Goal: Answer question/provide support: Share knowledge or assist other users

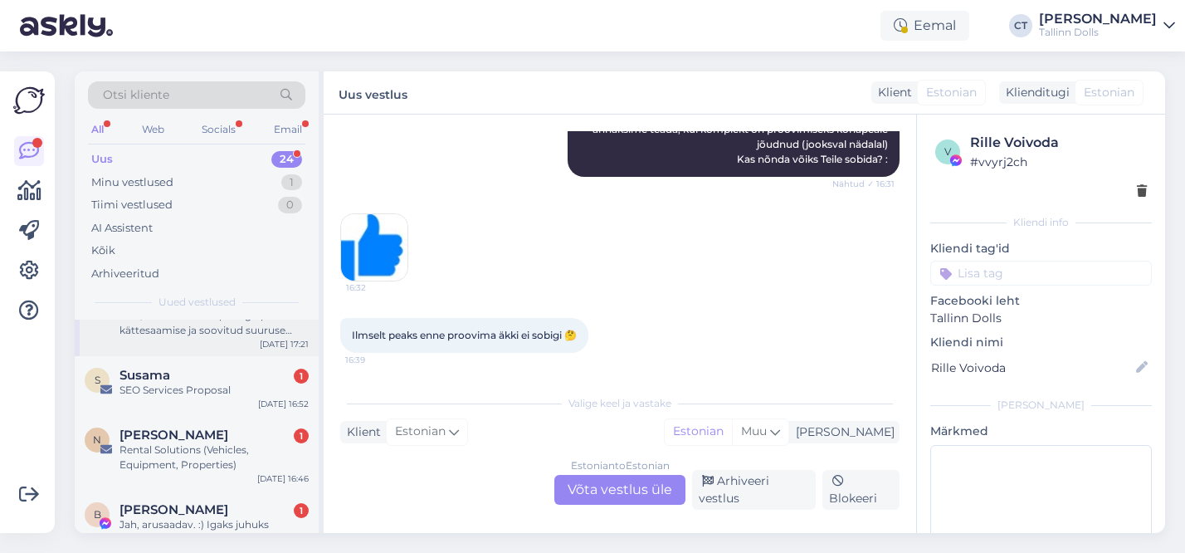
scroll to position [114, 0]
click at [215, 389] on div "SEO Services Proposal" at bounding box center [213, 389] width 189 height 15
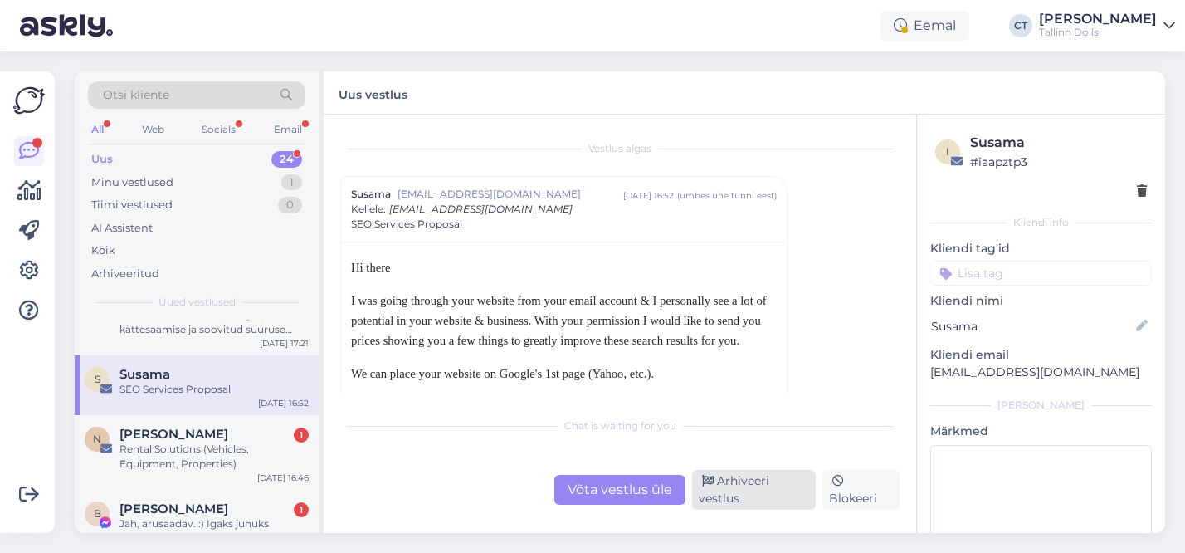
click at [743, 483] on div "Arhiveeri vestlus" at bounding box center [754, 490] width 124 height 40
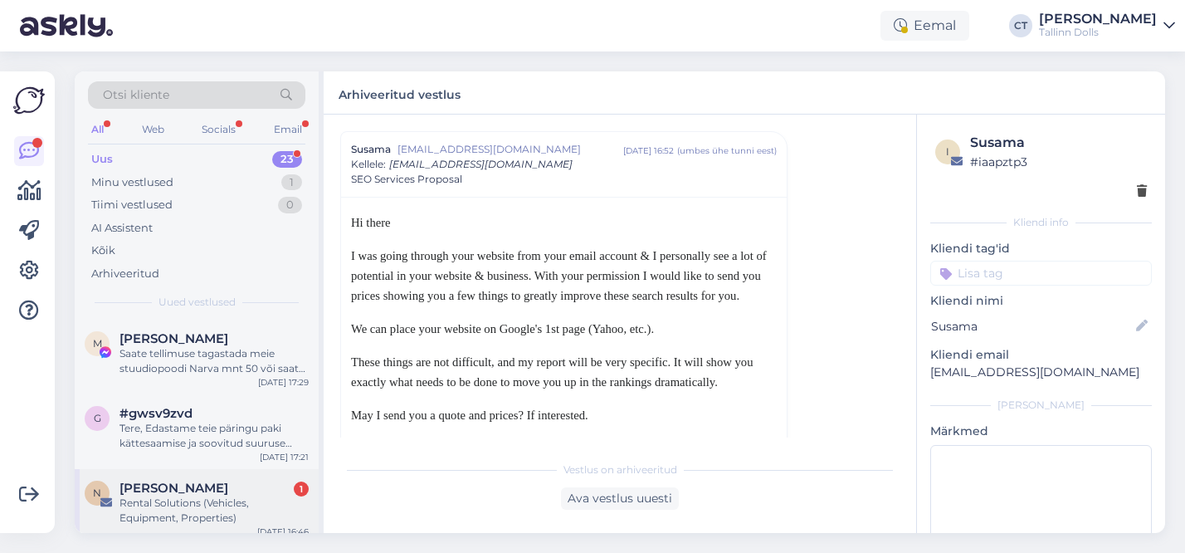
scroll to position [68, 0]
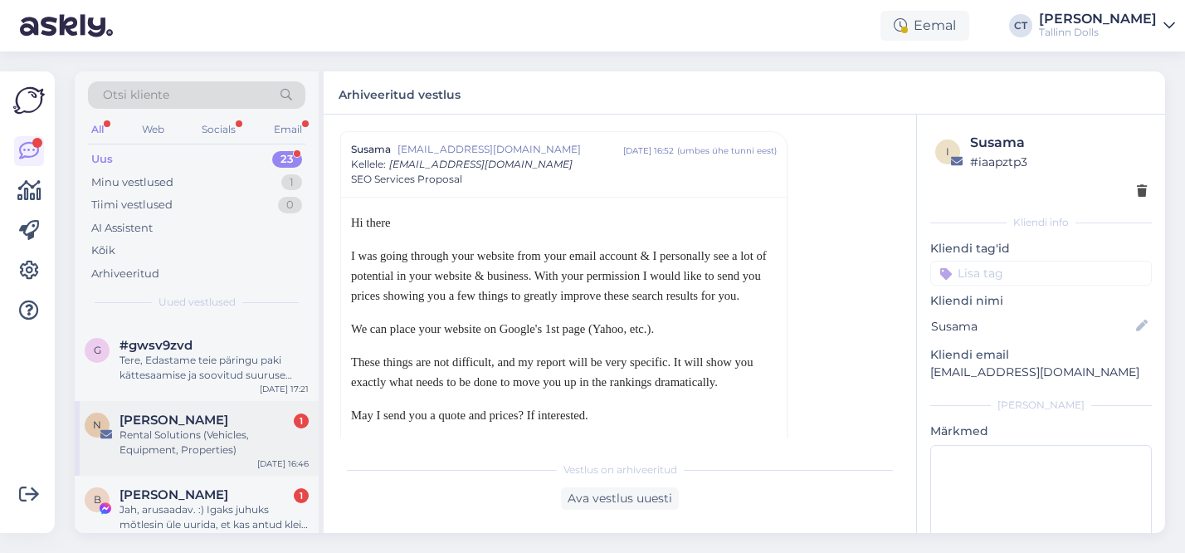
click at [197, 443] on div "Rental Solutions (Vehicles, Equipment, Properties)" at bounding box center [213, 442] width 189 height 30
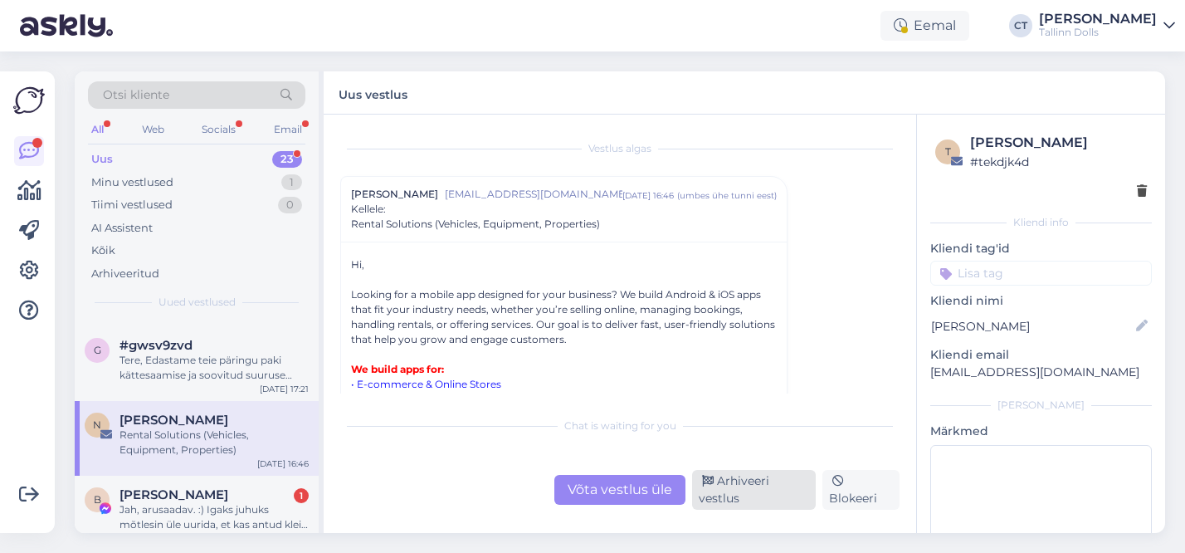
click at [742, 484] on div "Arhiveeri vestlus" at bounding box center [754, 490] width 124 height 40
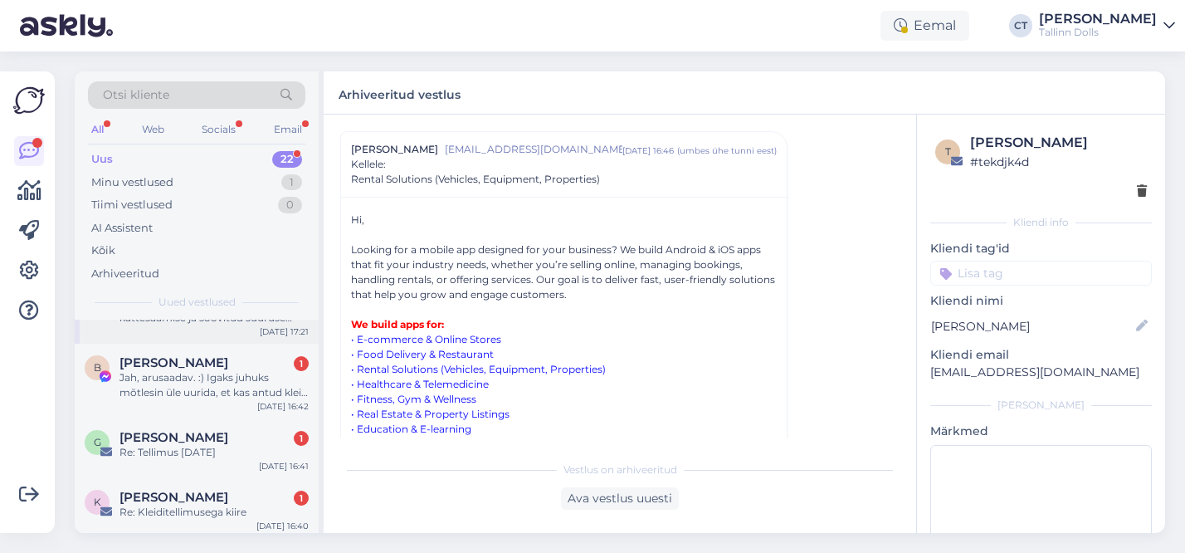
scroll to position [127, 0]
click at [217, 446] on div "Re: Tellimus [DATE]" at bounding box center [213, 450] width 189 height 15
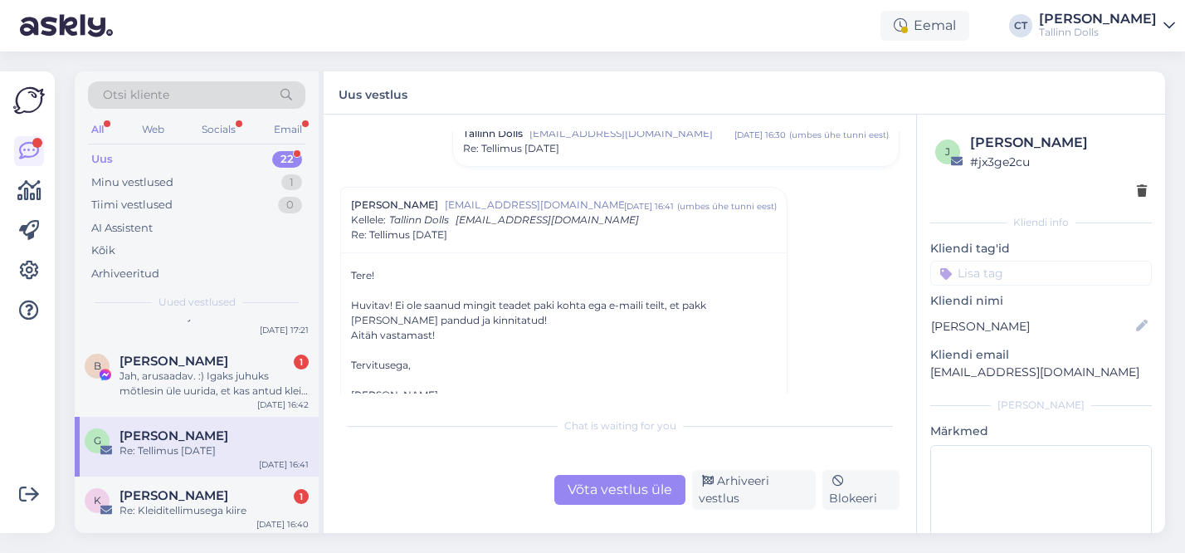
scroll to position [178, 0]
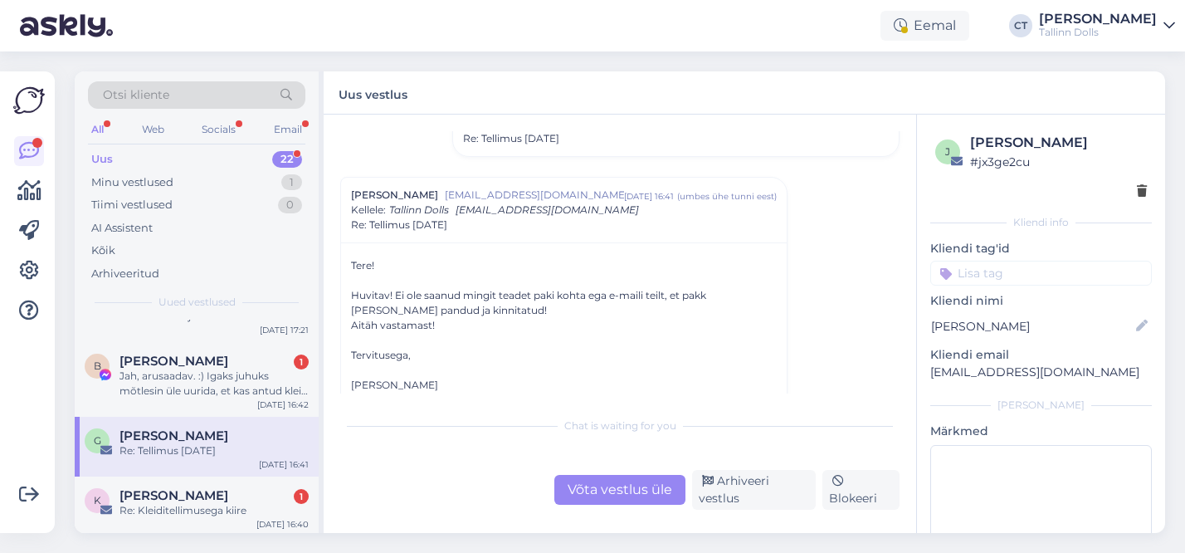
click at [606, 488] on div "Võta vestlus üle" at bounding box center [619, 490] width 131 height 30
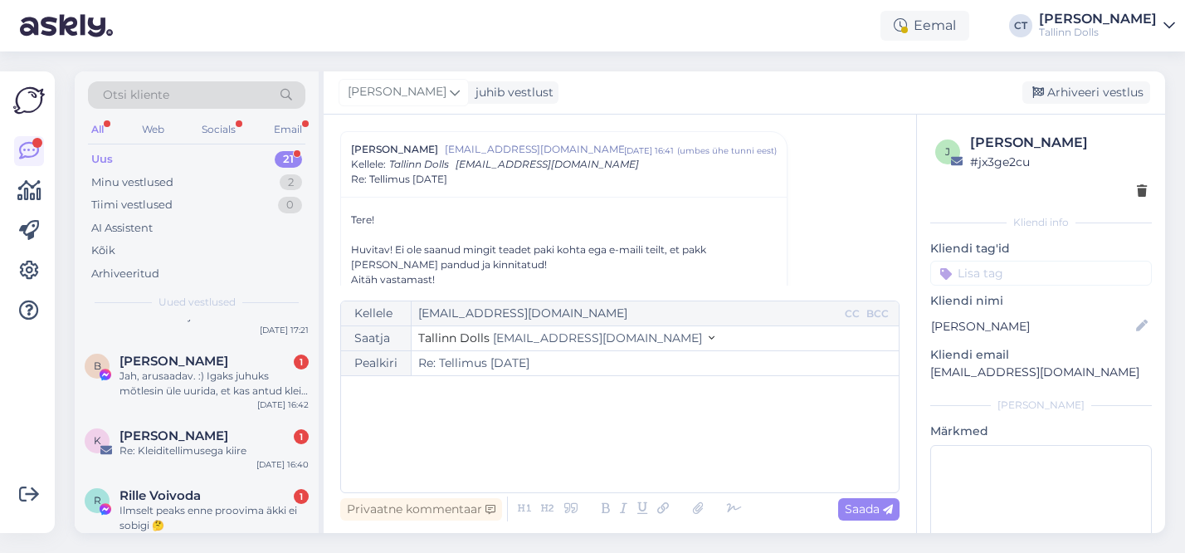
scroll to position [0, 0]
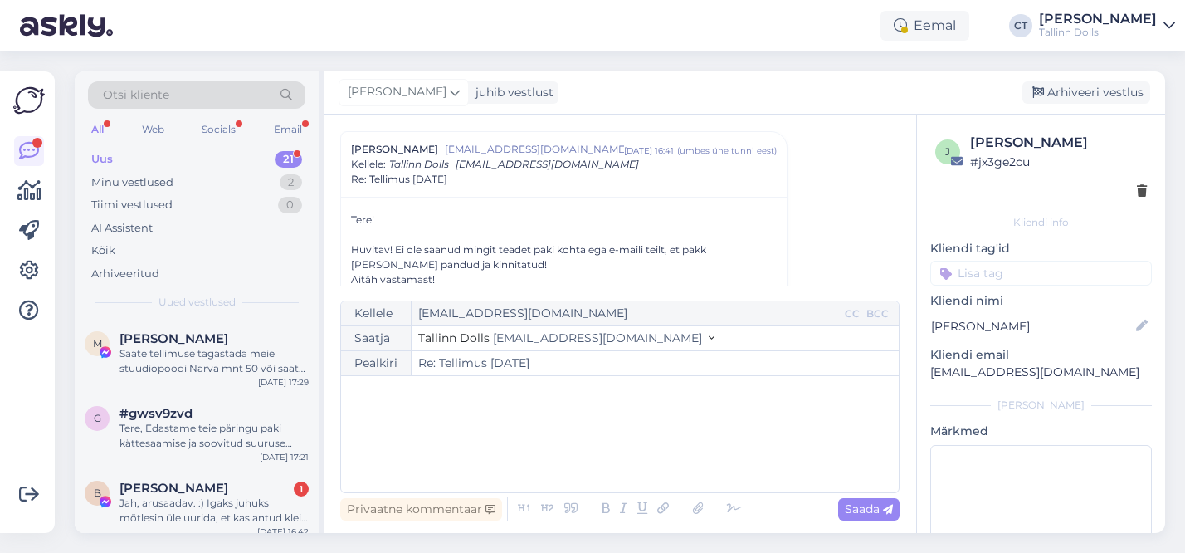
click at [502, 459] on div "﻿" at bounding box center [619, 434] width 541 height 100
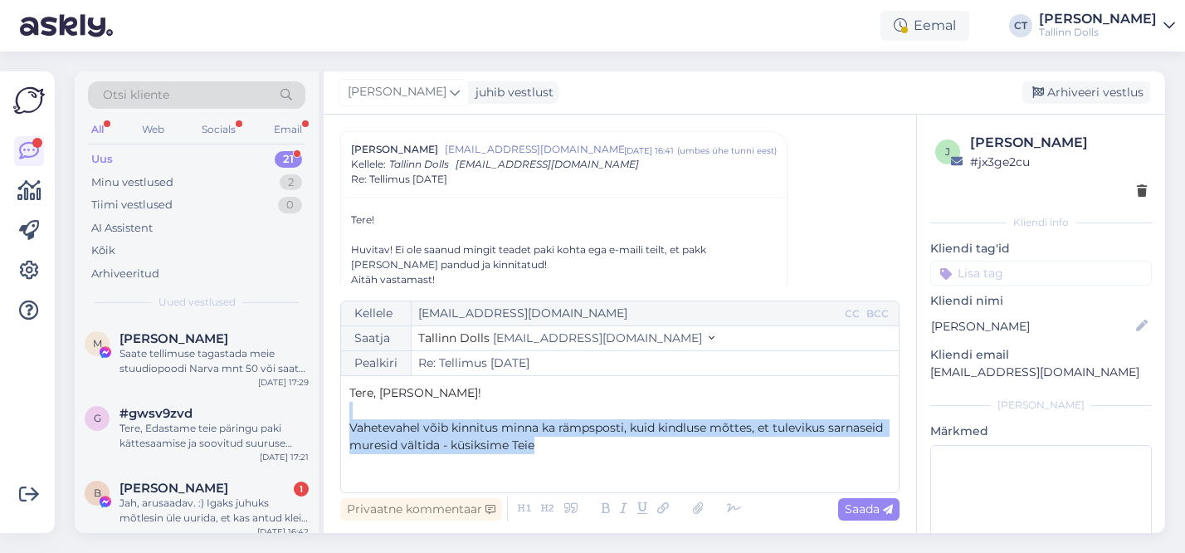
drag, startPoint x: 563, startPoint y: 446, endPoint x: 627, endPoint y: 414, distance: 72.0
click at [627, 415] on div "Tere, [PERSON_NAME]! ﻿ Vahetevahel võib kinnitus minna ka rämpsposti, kuid kind…" at bounding box center [619, 434] width 541 height 100
click at [627, 414] on p "﻿" at bounding box center [619, 410] width 541 height 17
drag, startPoint x: 627, startPoint y: 427, endPoint x: 632, endPoint y: 441, distance: 15.0
click at [632, 441] on p "Vahetevahel võib kinnitus minna ka rämpsposti, kuid kindluse mõttes, et tulevik…" at bounding box center [619, 436] width 541 height 35
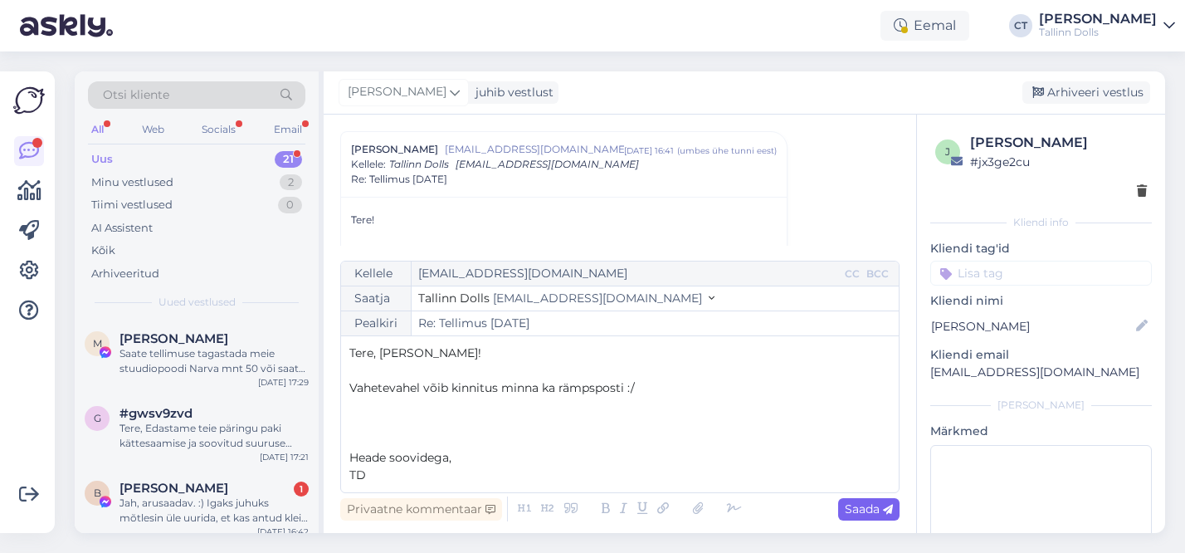
click at [880, 505] on span "Saada" at bounding box center [869, 508] width 48 height 15
type input "Re: Re: Tellimus [DATE]"
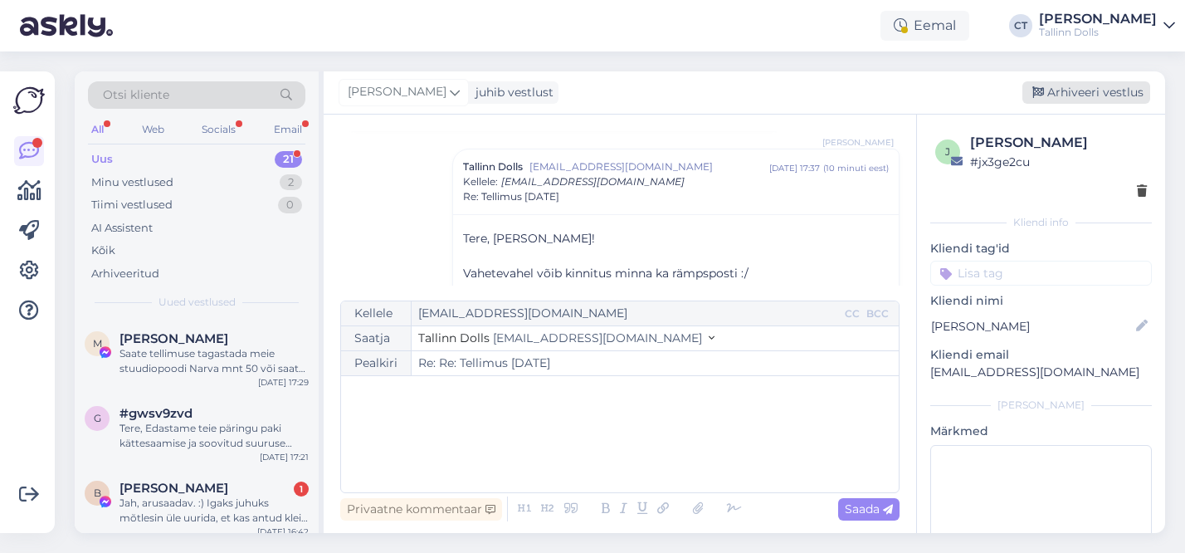
click at [1095, 85] on div "Arhiveeri vestlus" at bounding box center [1086, 92] width 128 height 22
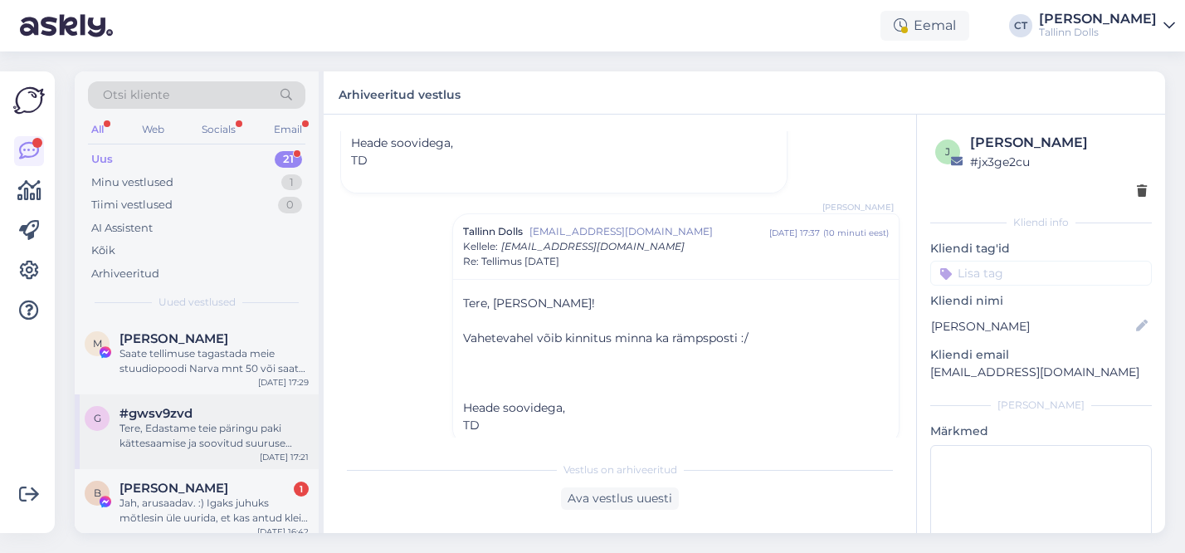
scroll to position [66, 0]
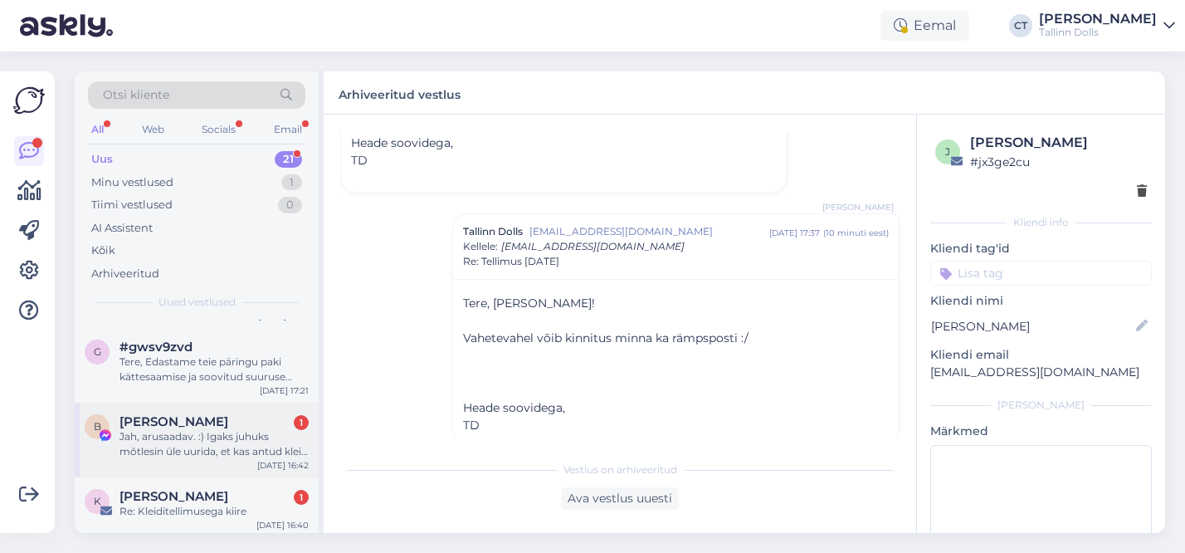
click at [202, 440] on div "Jah, arusaadav. :) Igaks juhuks mõtlesin üle uurida, et kas antud kleit enne 30…" at bounding box center [213, 444] width 189 height 30
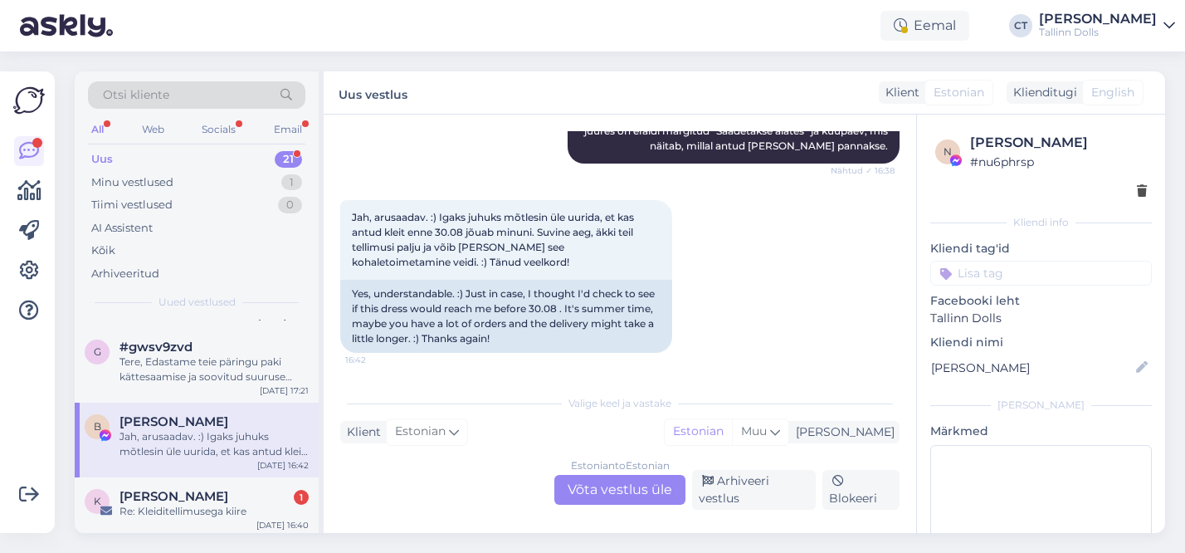
scroll to position [1982, 0]
click at [753, 496] on div "Arhiveeri vestlus" at bounding box center [754, 490] width 124 height 40
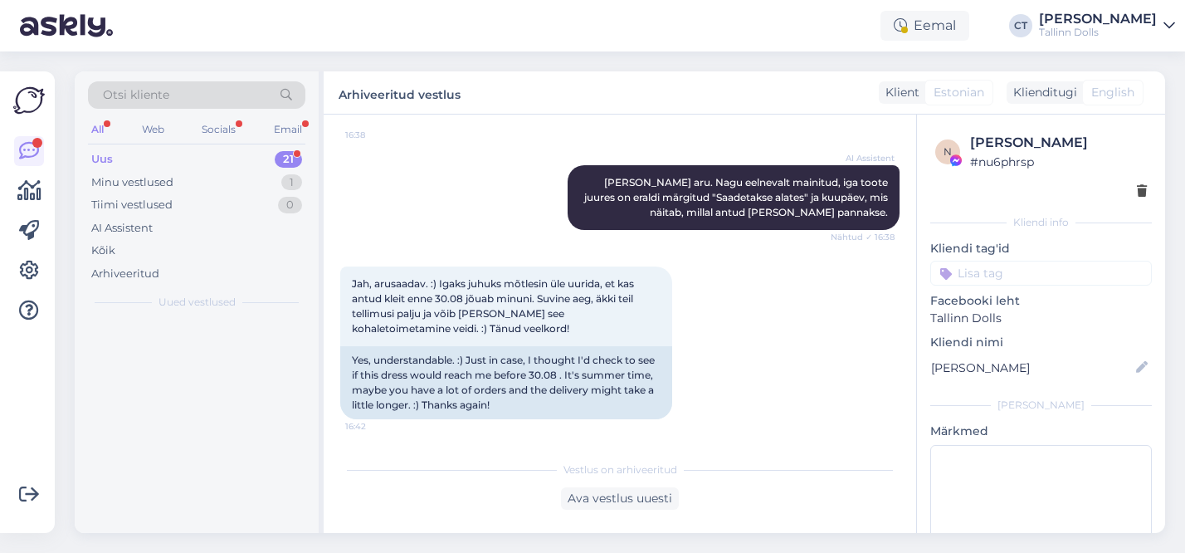
scroll to position [1915, 0]
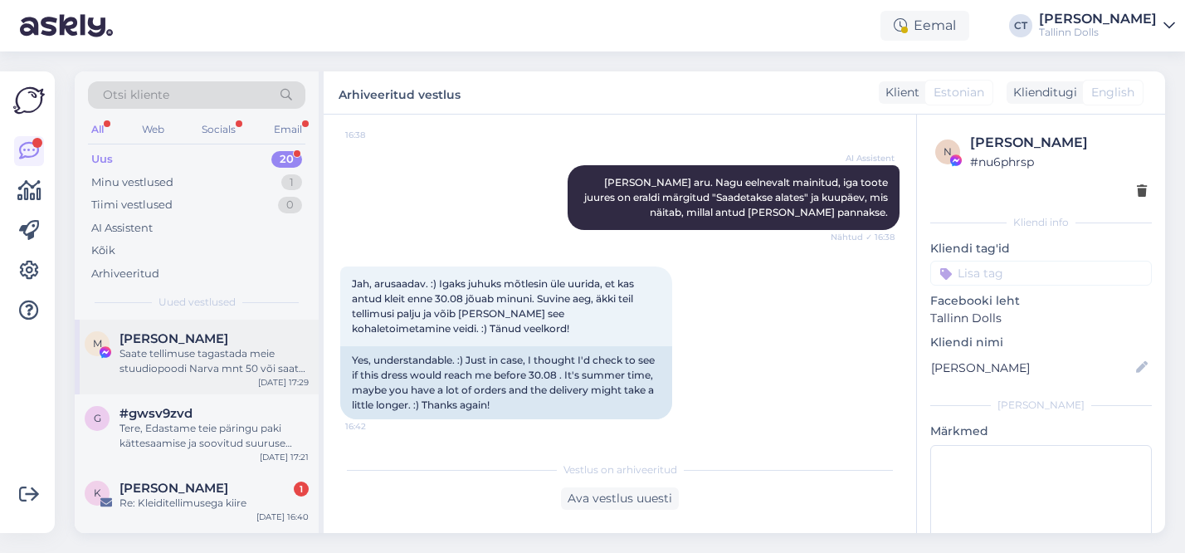
click at [175, 357] on div "Saate tellimuse tagastada meie stuudiopoodi Narva mnt 50 või saata Omniva pakia…" at bounding box center [213, 361] width 189 height 30
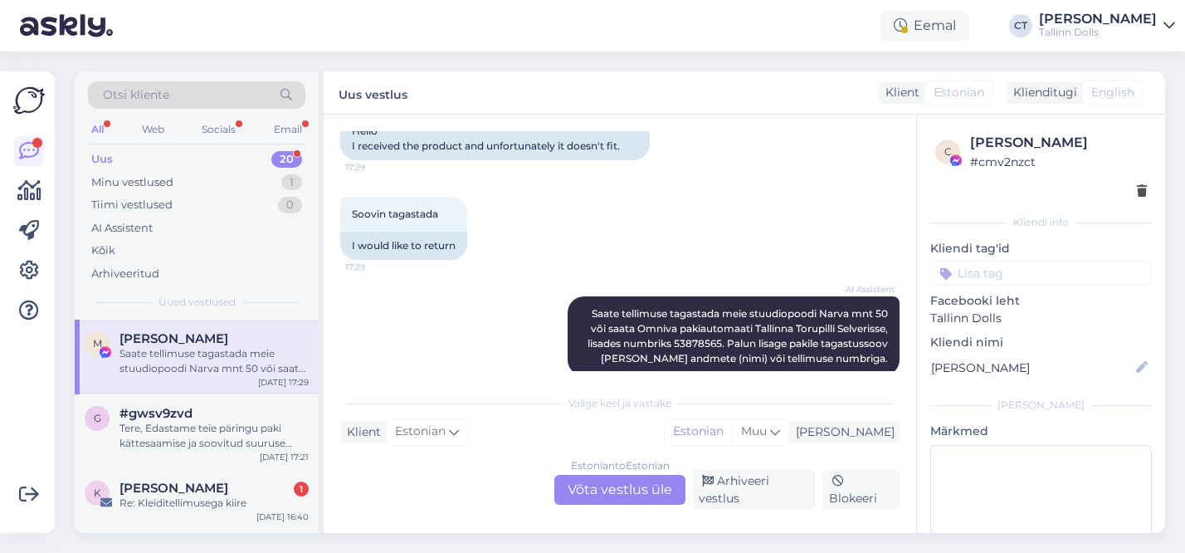
scroll to position [6210, 0]
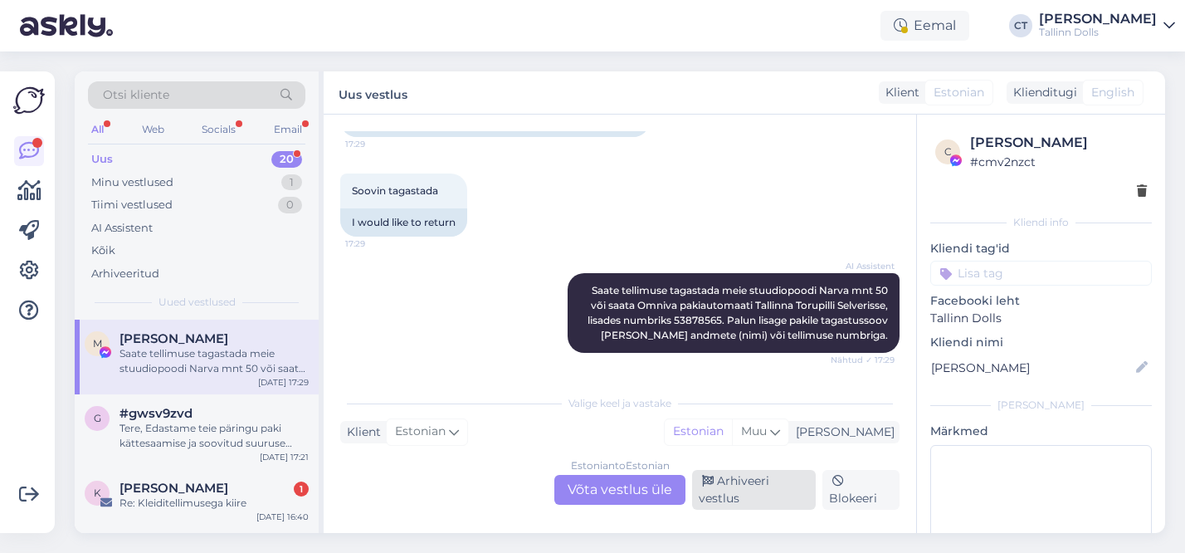
click at [727, 497] on div "Arhiveeri vestlus" at bounding box center [754, 490] width 124 height 40
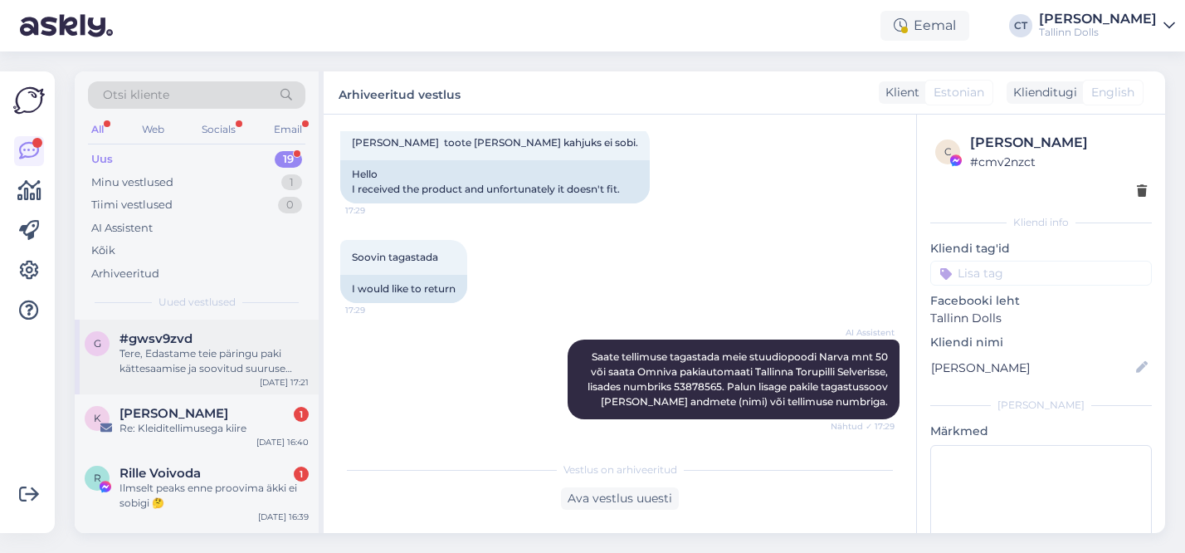
click at [198, 374] on div "Tere, Edastame teie päringu paki kättesaamise ja soovitud suuruse kohta kolleeg…" at bounding box center [213, 361] width 189 height 30
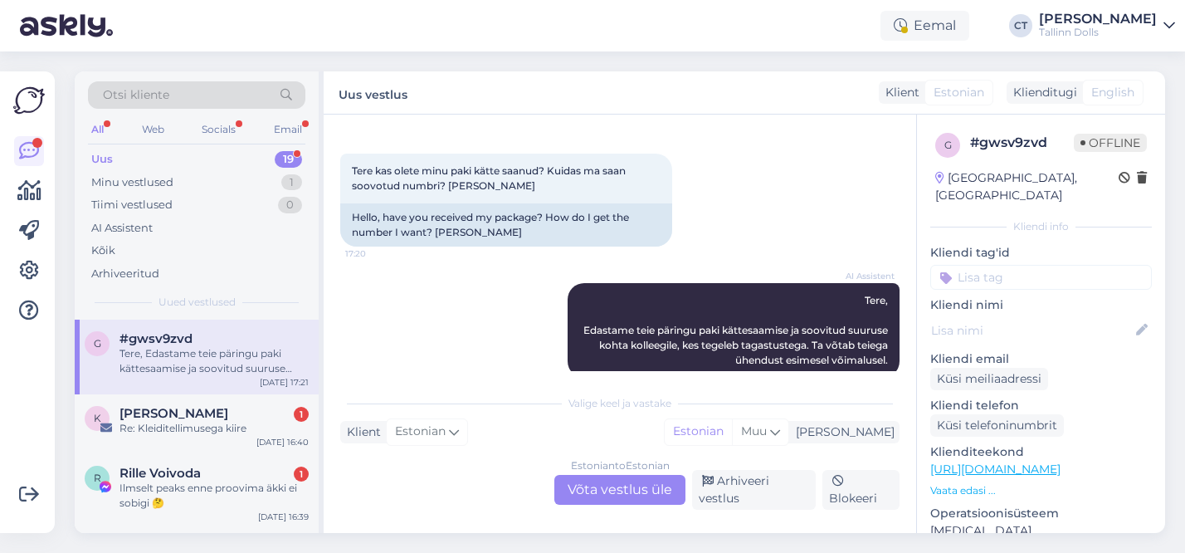
scroll to position [1811, 0]
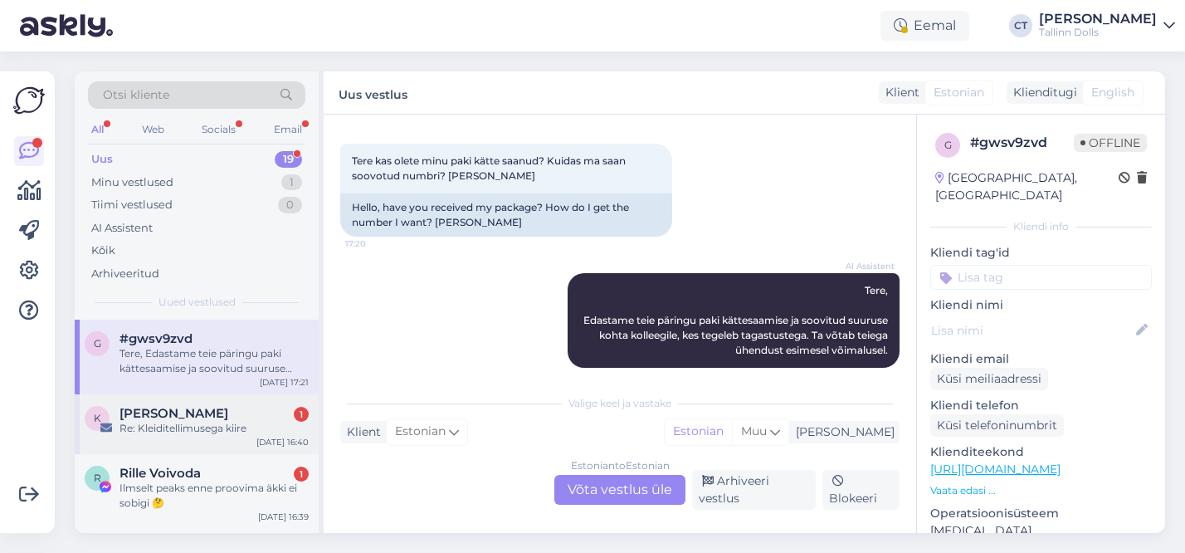
click at [202, 436] on div "K [PERSON_NAME] 1 Re: Kleiditellimusega kiire [DATE] 16:40" at bounding box center [197, 424] width 244 height 60
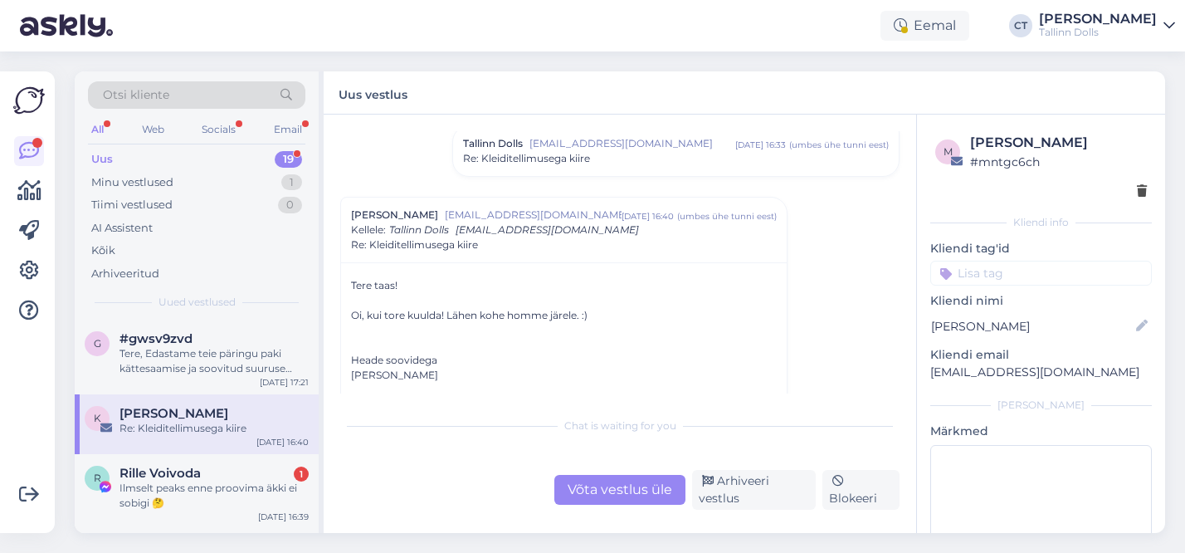
scroll to position [132, 0]
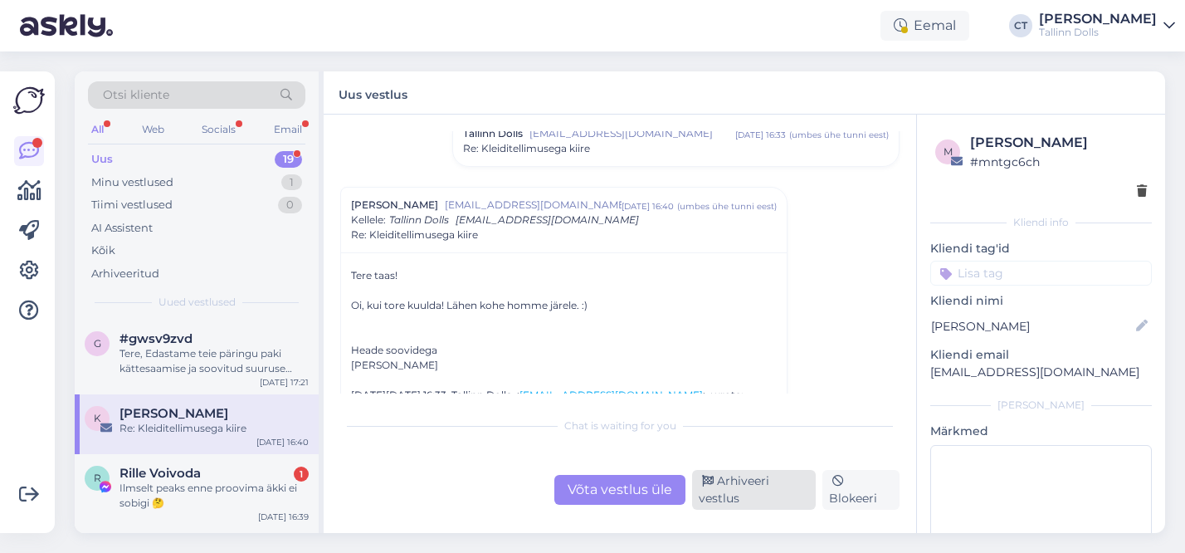
click at [734, 479] on div "Arhiveeri vestlus" at bounding box center [754, 490] width 124 height 40
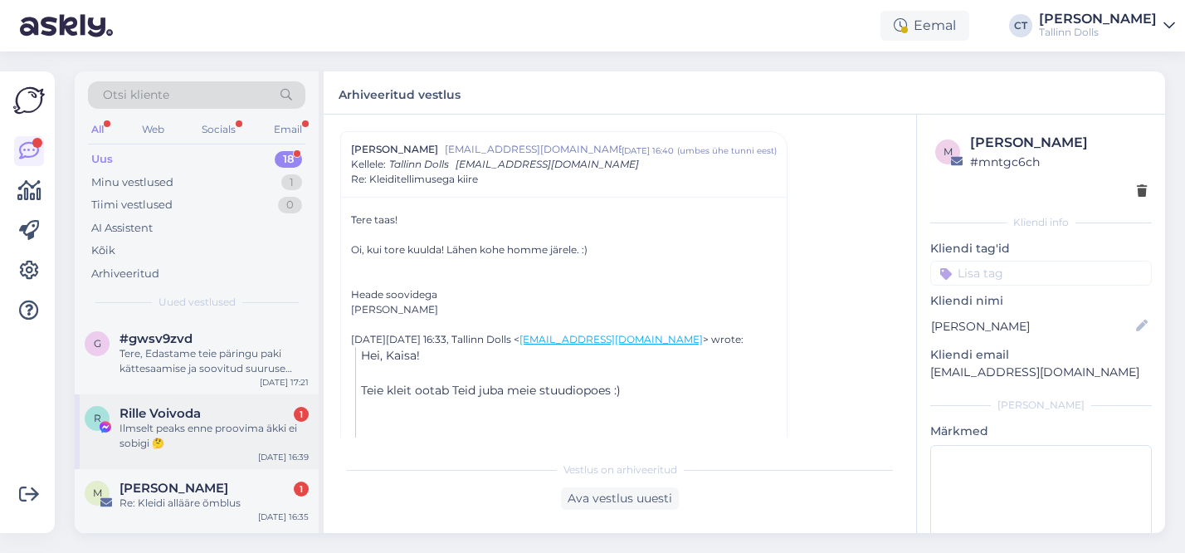
scroll to position [27, 0]
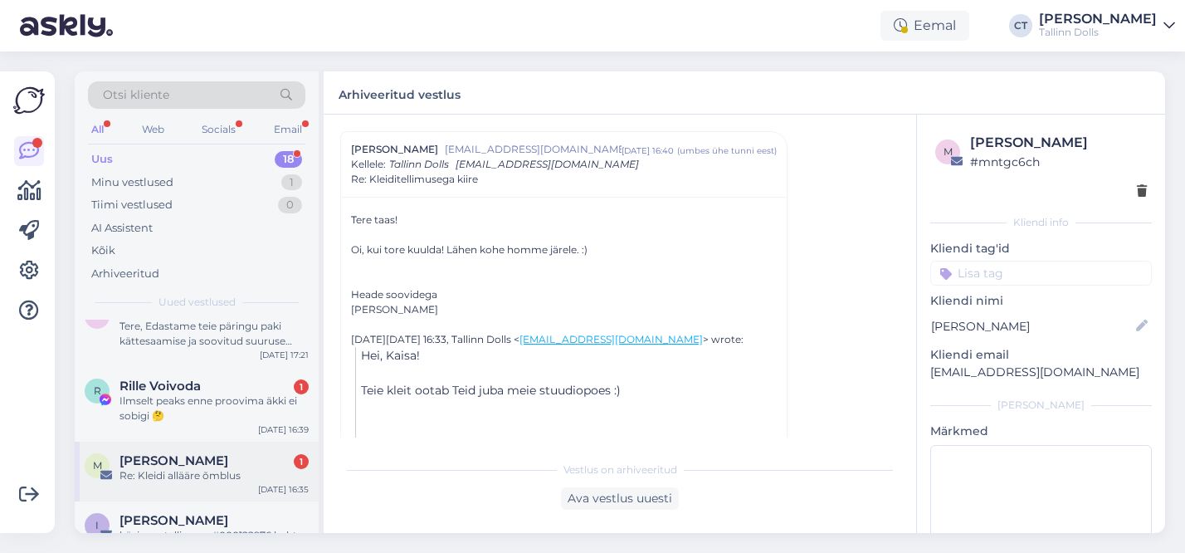
click at [236, 465] on div "[PERSON_NAME] 1" at bounding box center [213, 460] width 189 height 15
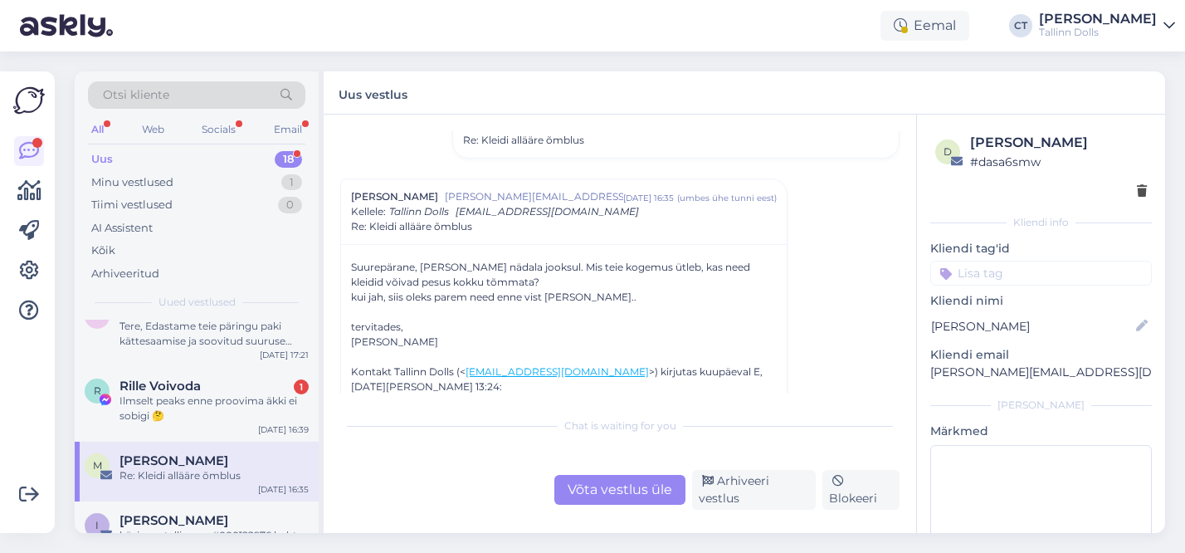
scroll to position [324, 0]
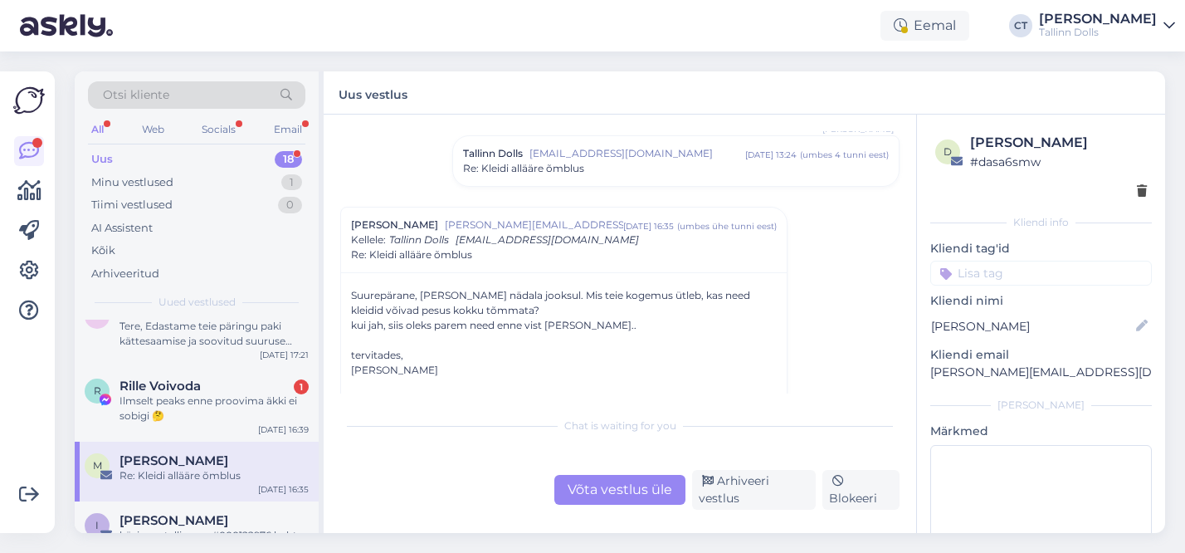
click at [574, 171] on span "Re: Kleidi allääre õmblus" at bounding box center [523, 168] width 121 height 15
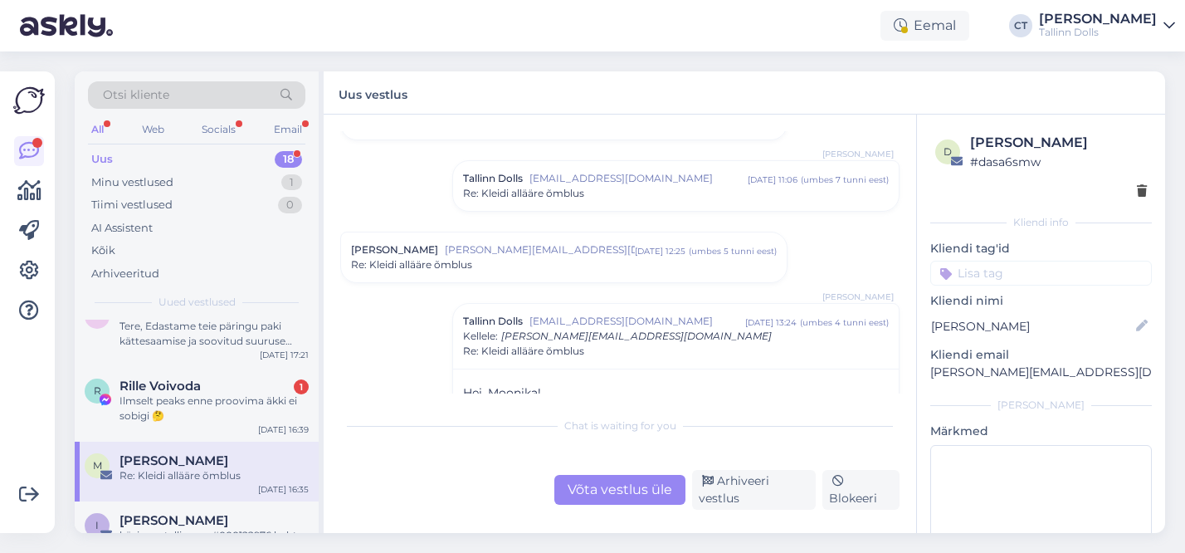
scroll to position [0, 0]
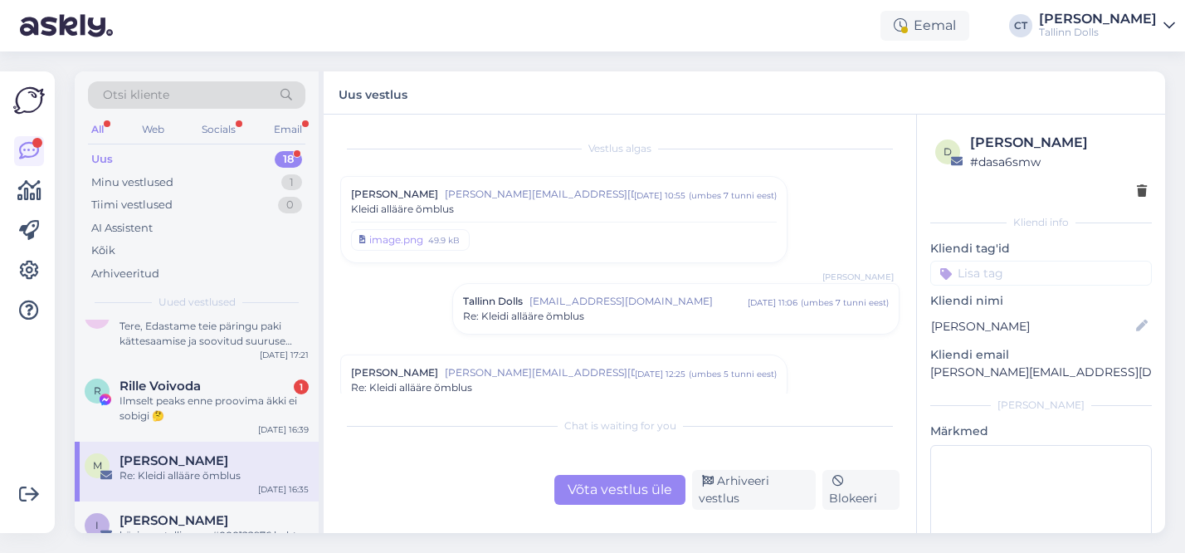
click at [515, 202] on div "Kleidi allääre õmblus" at bounding box center [564, 209] width 426 height 15
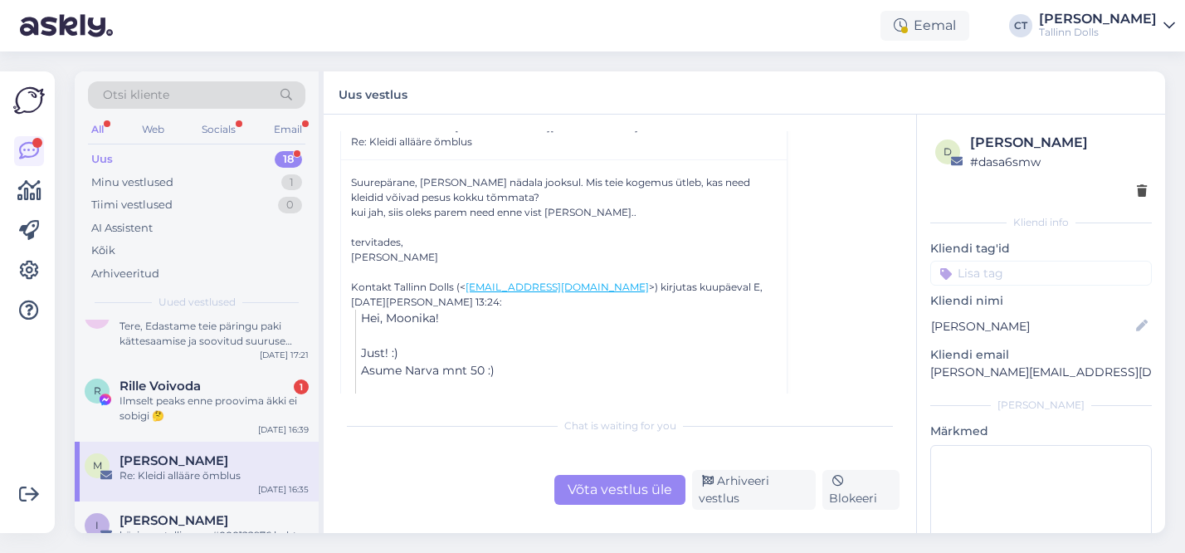
scroll to position [932, 0]
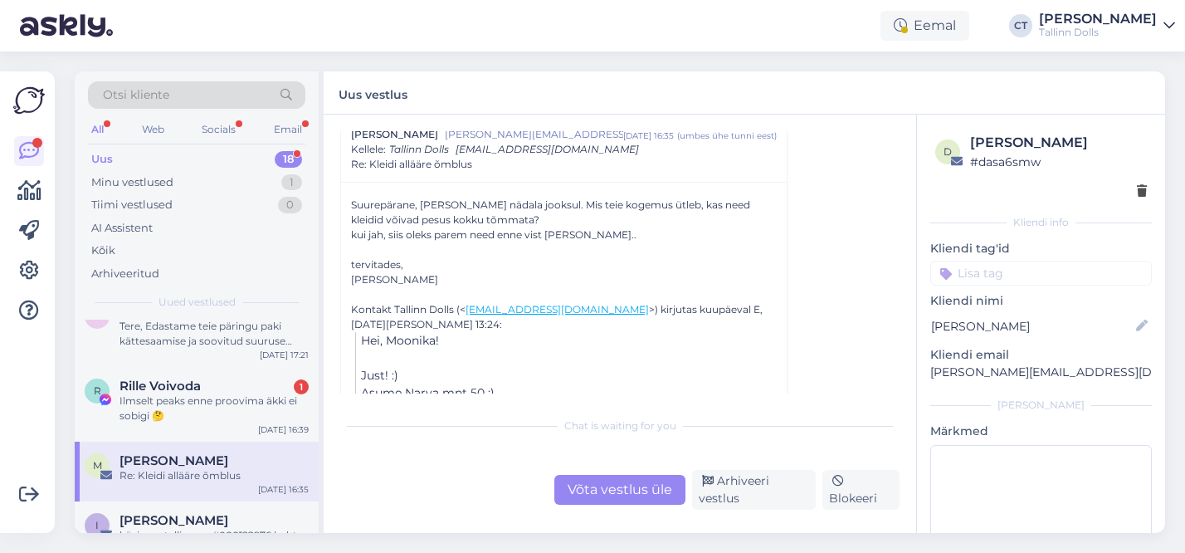
click at [618, 493] on div "Võta vestlus üle" at bounding box center [619, 490] width 131 height 30
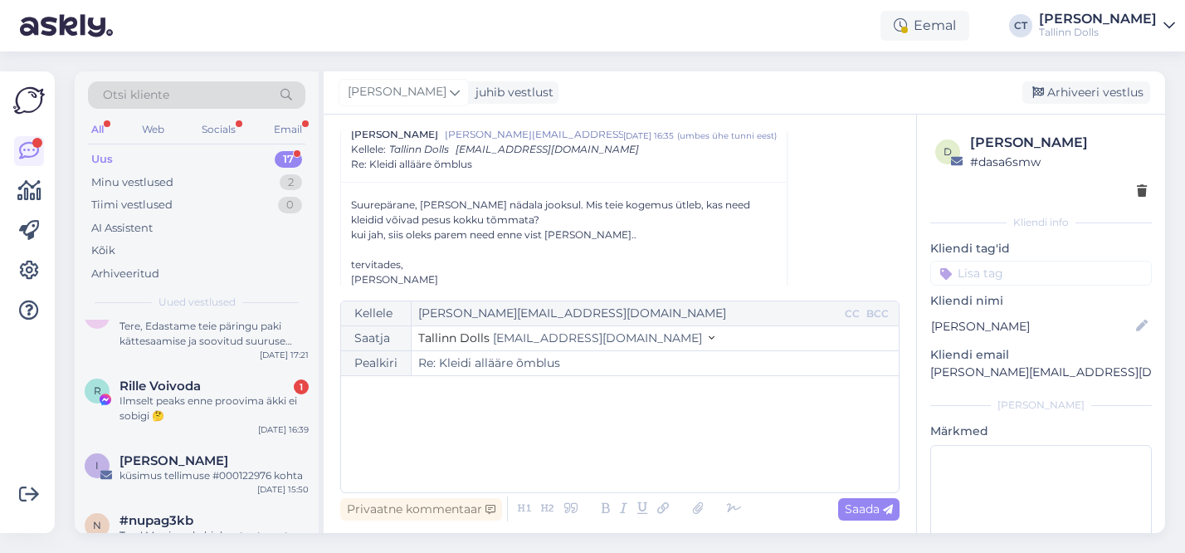
scroll to position [0, 0]
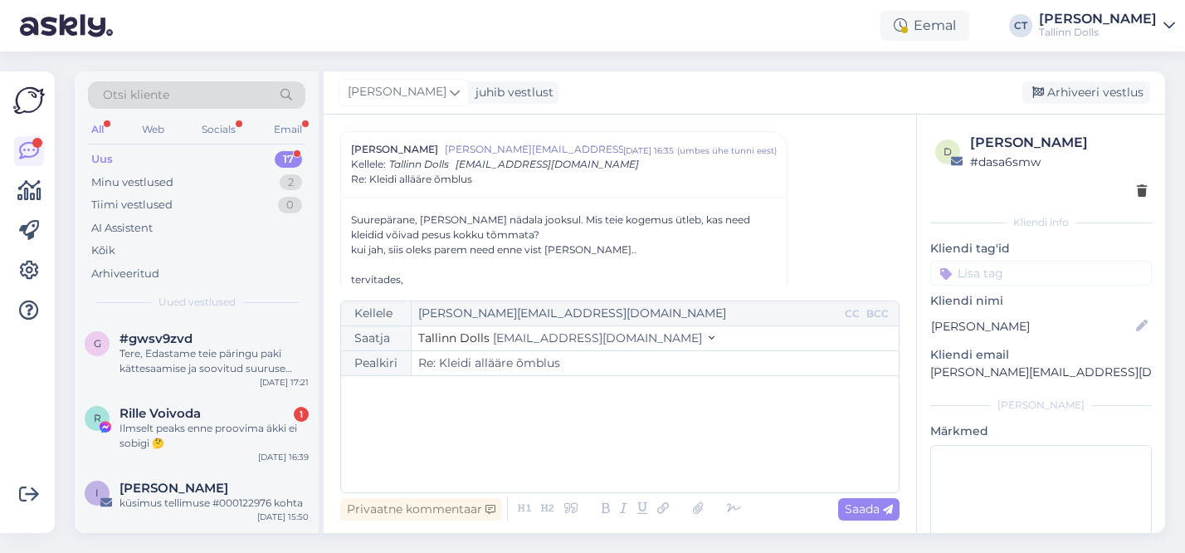
click at [518, 466] on div "﻿" at bounding box center [619, 434] width 541 height 100
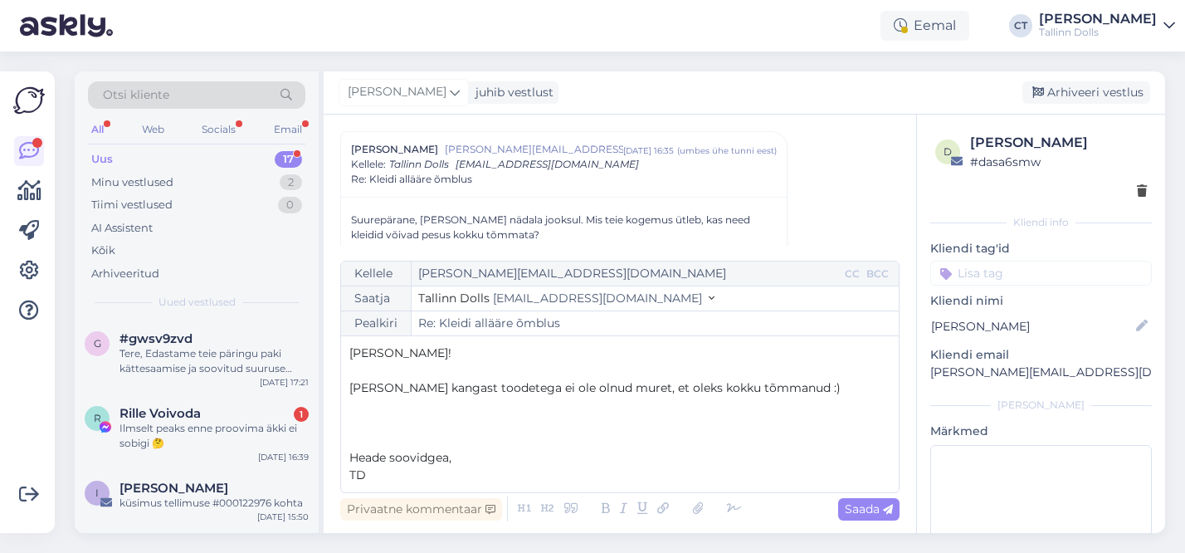
click at [446, 457] on span "Heade soovidgea," at bounding box center [400, 457] width 102 height 15
click at [872, 508] on span "Saada" at bounding box center [869, 508] width 48 height 15
type input "Re: Re: Kleidi allääre õmblus"
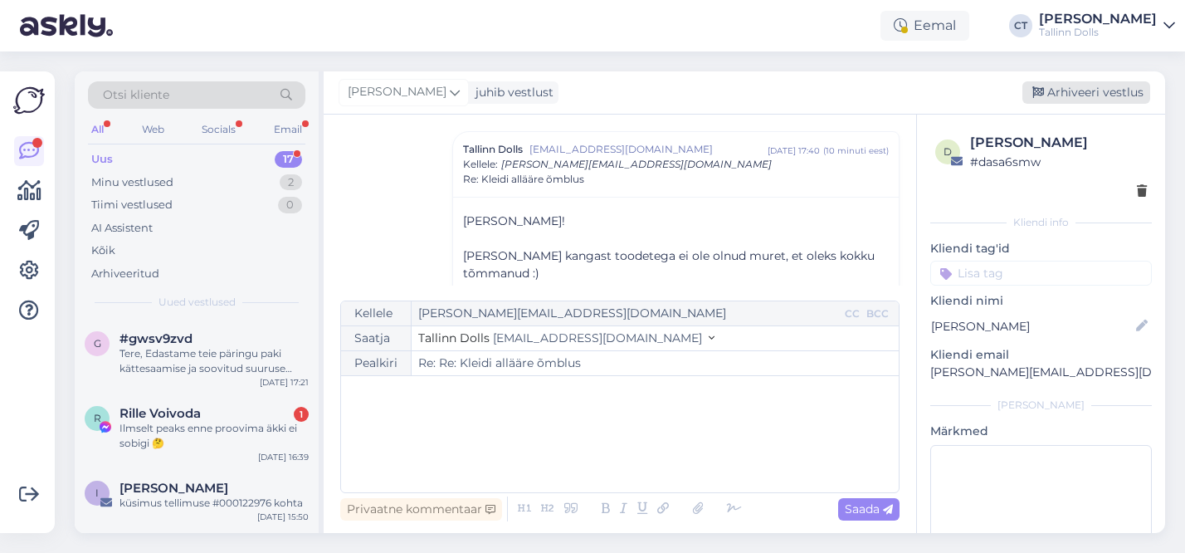
click at [1120, 87] on div "Arhiveeri vestlus" at bounding box center [1086, 92] width 128 height 22
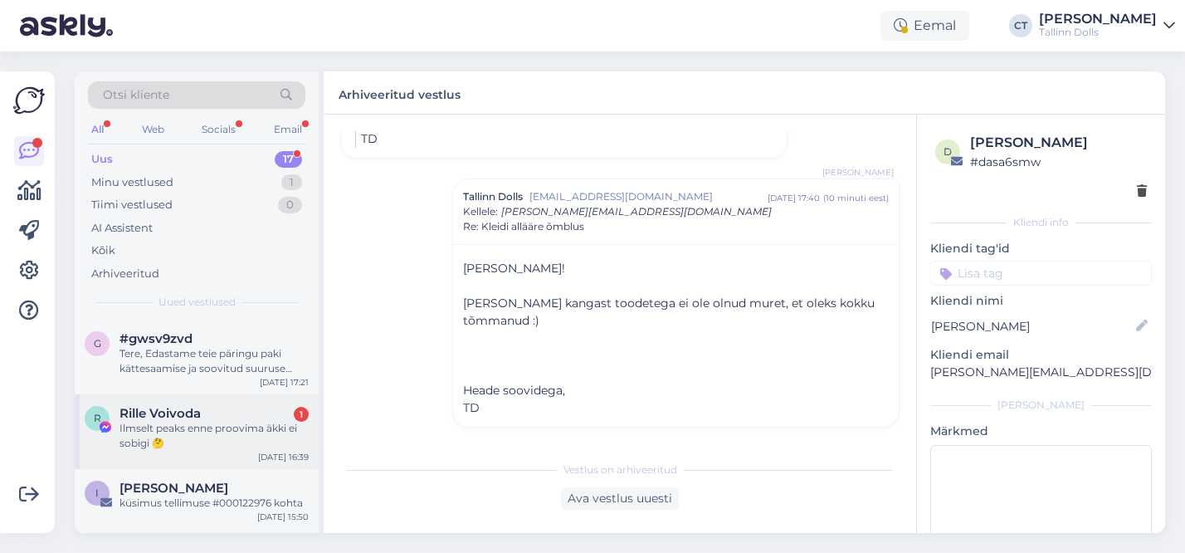
scroll to position [72, 0]
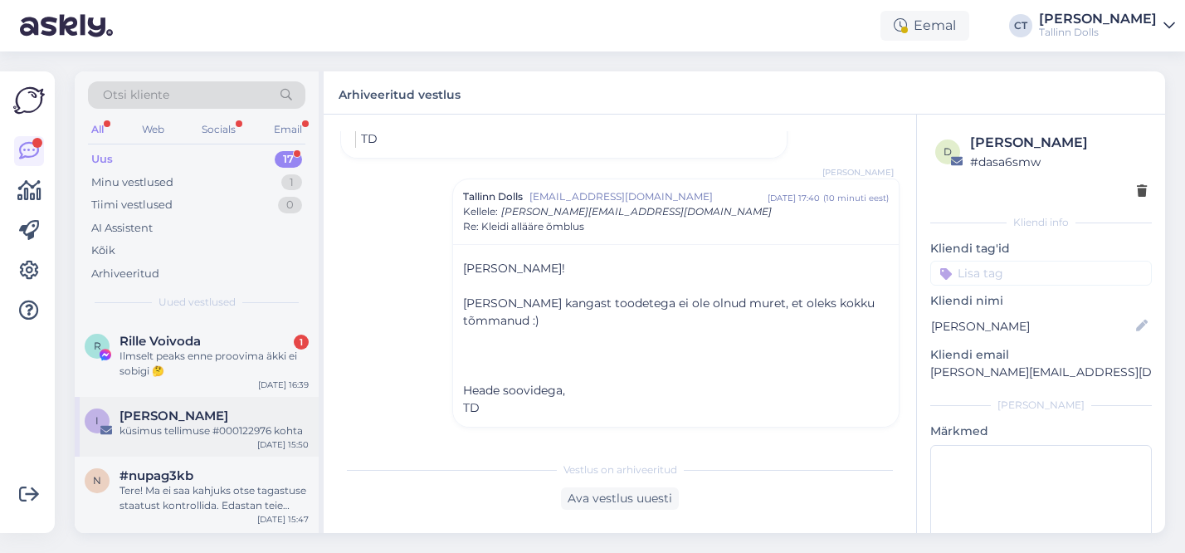
click at [202, 449] on div "I [PERSON_NAME] küsimus tellimuse #000122976 kohta [DATE] 15:50" at bounding box center [197, 427] width 244 height 60
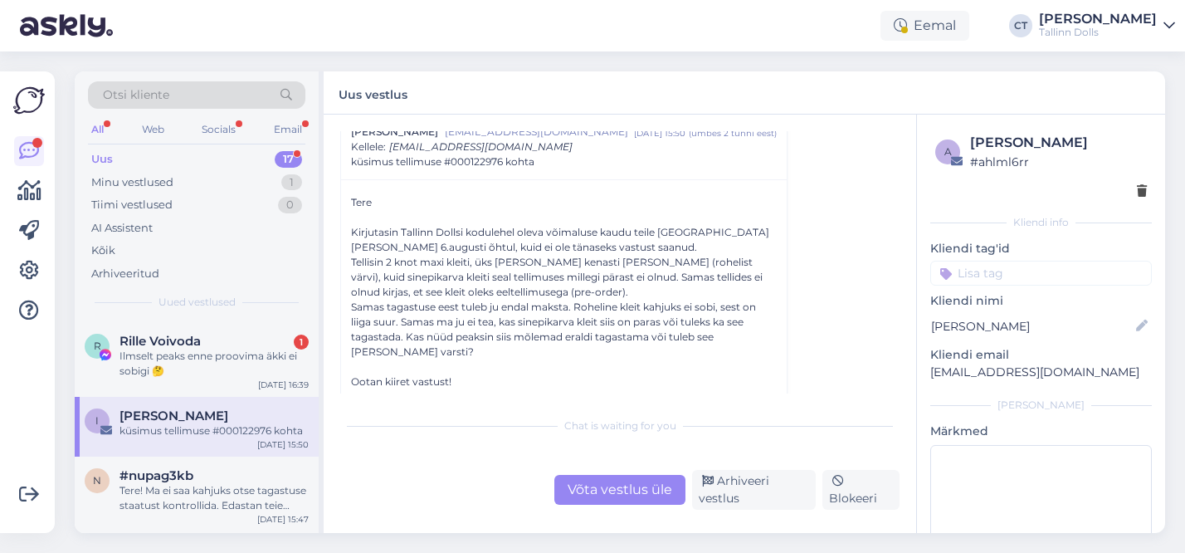
scroll to position [74, 0]
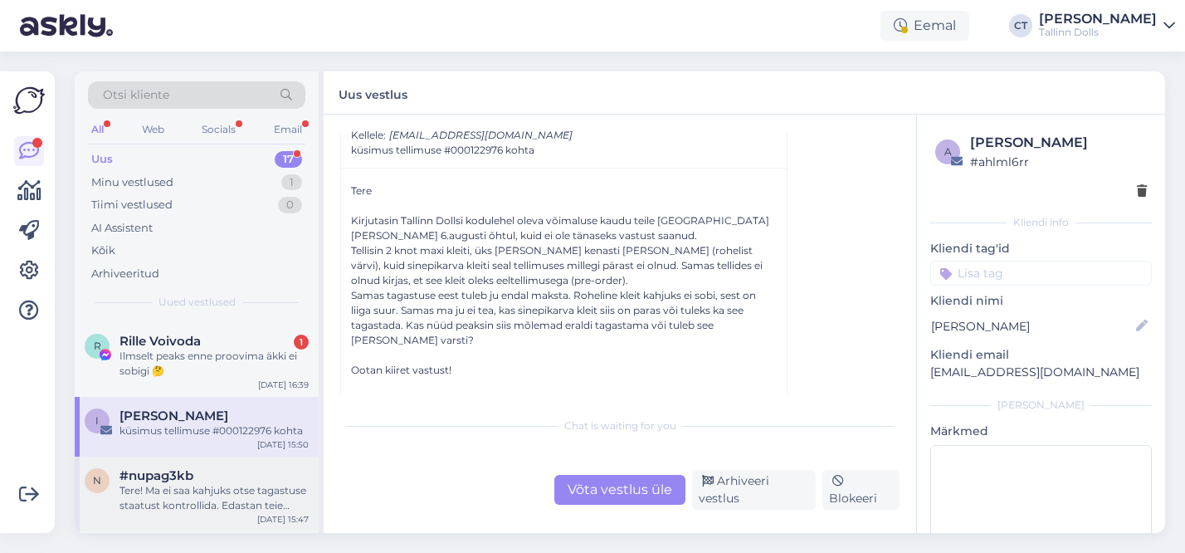
click at [195, 503] on div "Tere! Ma ei saa kahjuks otse tagastuse staatust kontrollida. Edastan teie pärin…" at bounding box center [213, 498] width 189 height 30
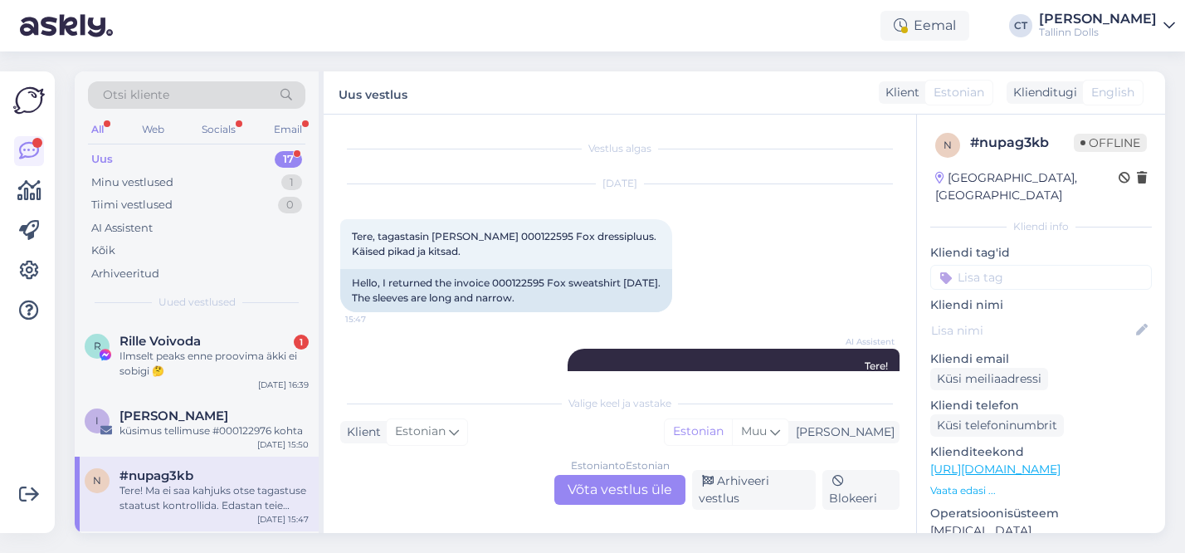
scroll to position [76, 0]
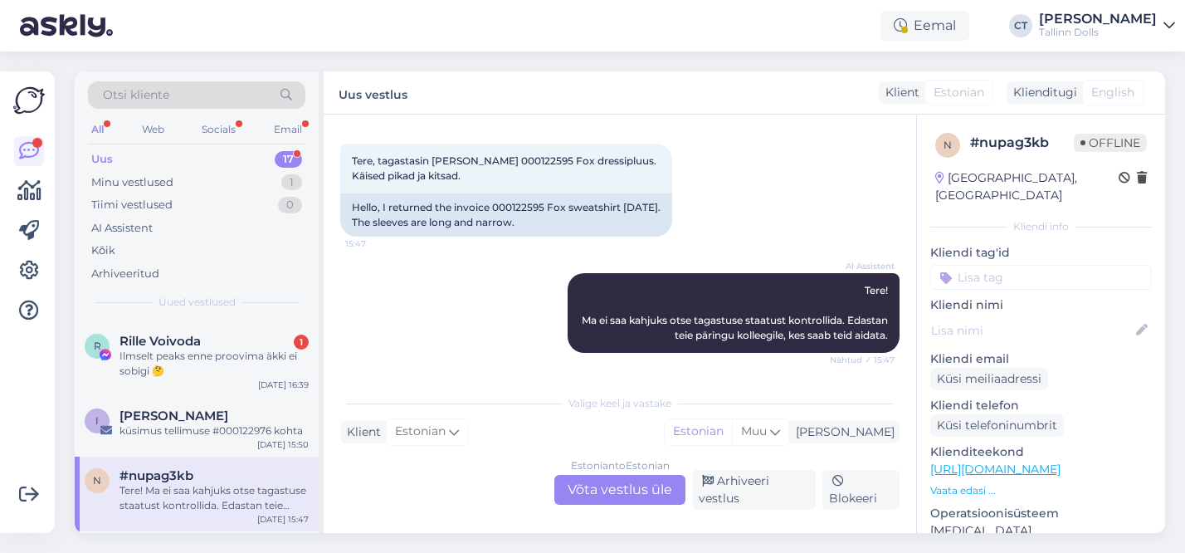
click at [622, 498] on div "Estonian to Estonian Võta vestlus üle" at bounding box center [619, 490] width 131 height 30
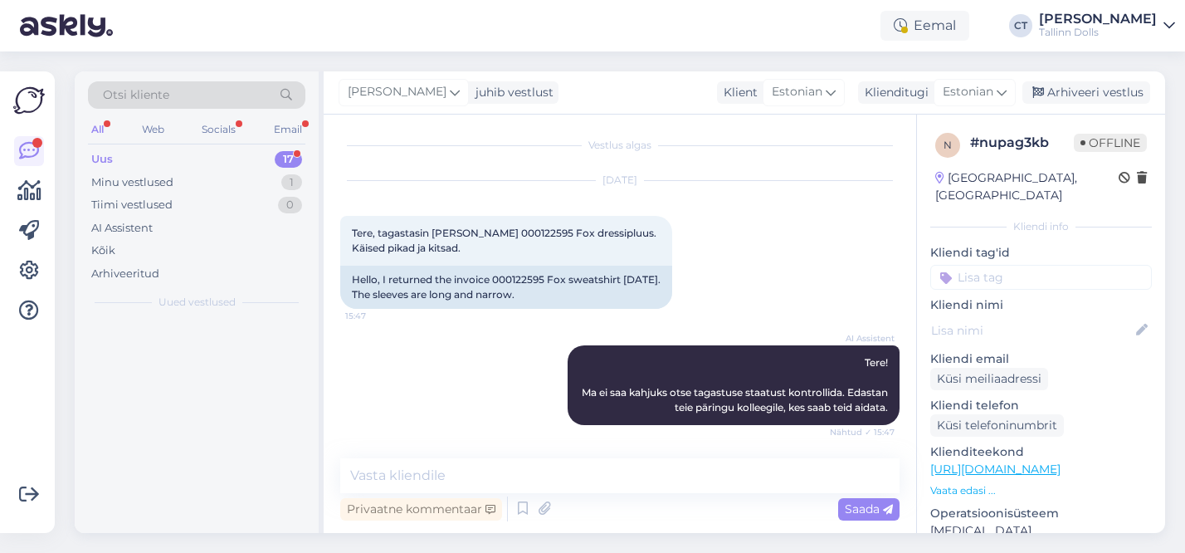
scroll to position [0, 0]
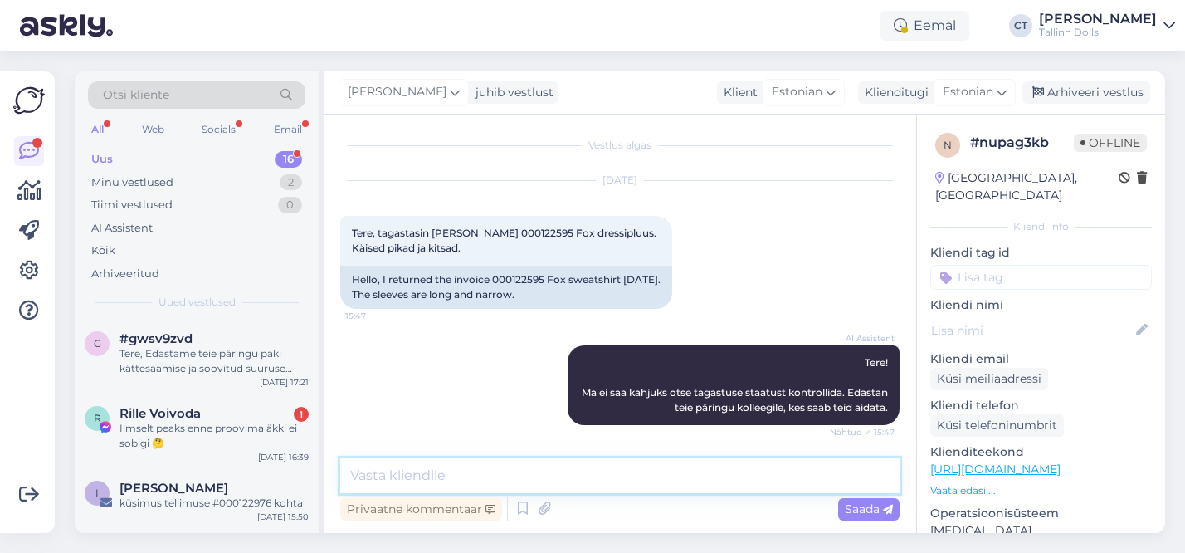
click at [534, 473] on textarea at bounding box center [619, 475] width 559 height 35
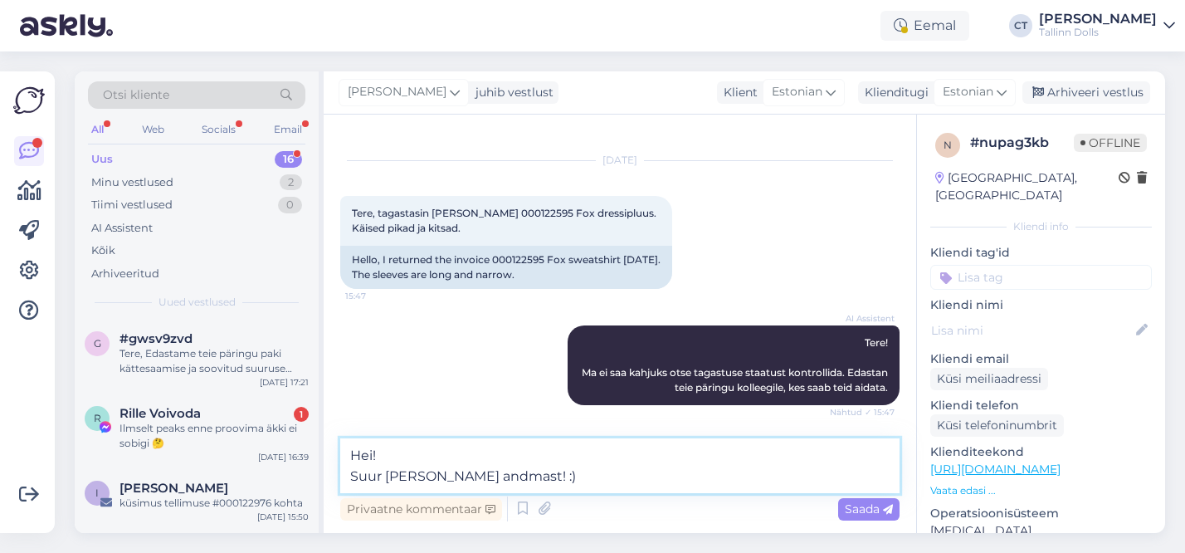
scroll to position [44, 0]
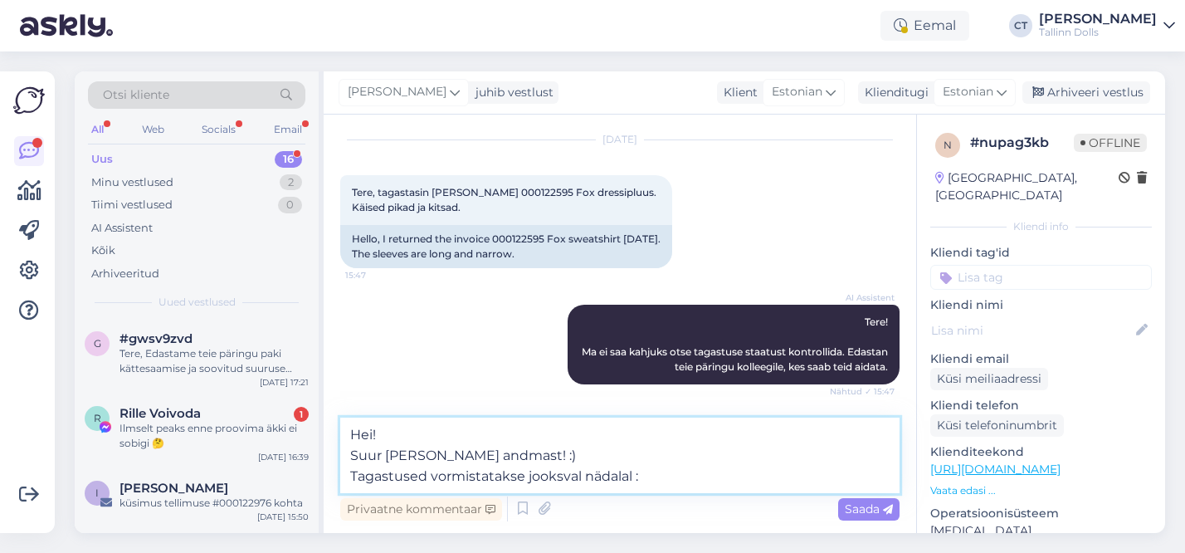
type textarea "Hei! Suur [PERSON_NAME] andmast! :) Tagastused vormistatakse jooksval nädalal :)"
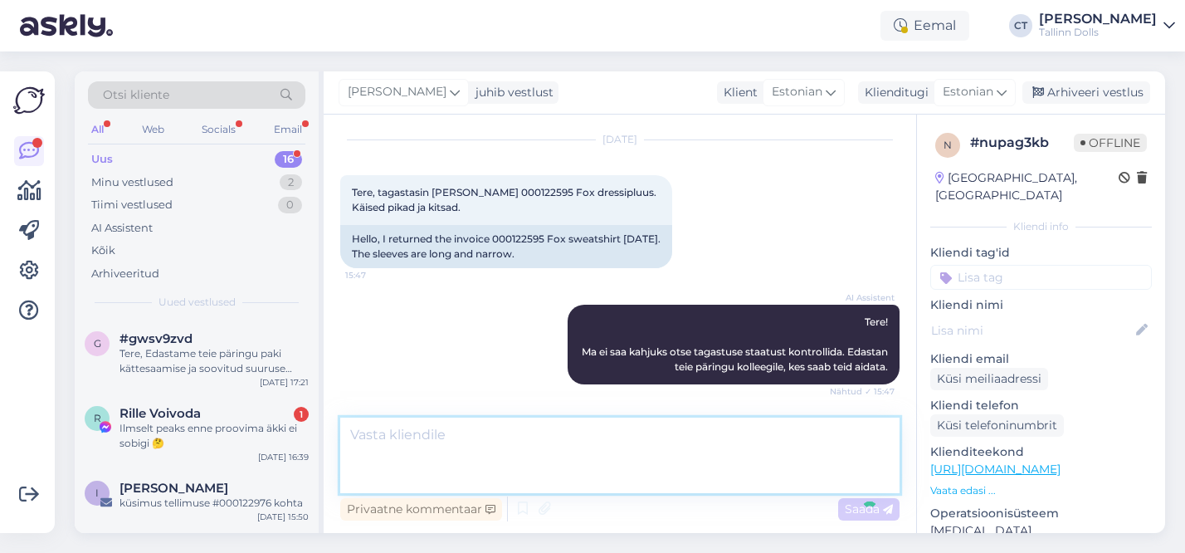
scroll to position [105, 0]
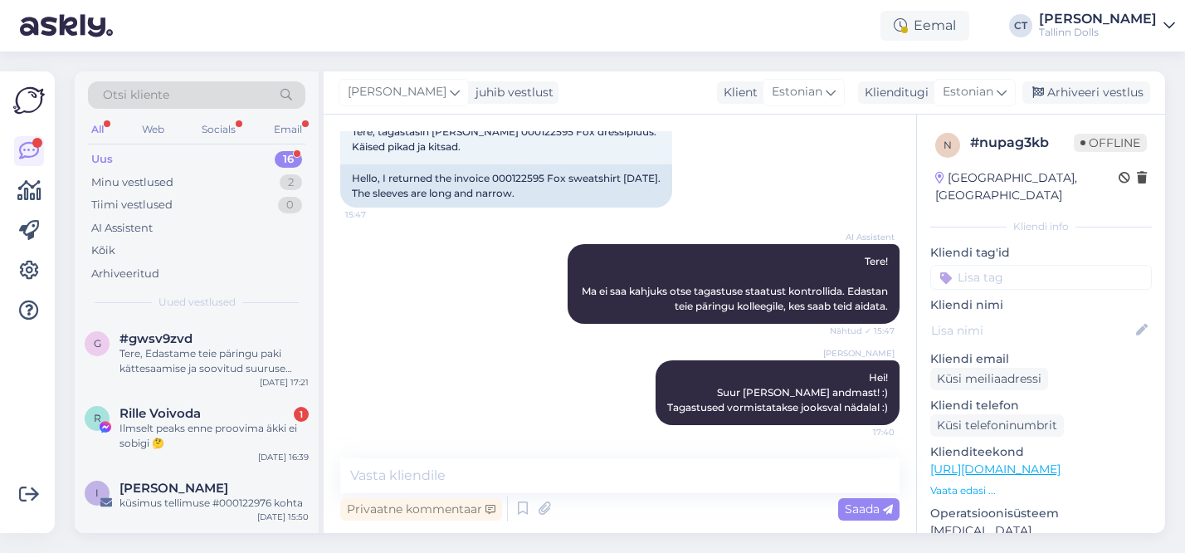
click at [1128, 80] on div "[PERSON_NAME] juhib vestlust Klient [DEMOGRAPHIC_DATA] Klienditugi [DEMOGRAPHIC…" at bounding box center [744, 92] width 841 height 43
click at [1110, 89] on div "Arhiveeri vestlus" at bounding box center [1086, 92] width 128 height 22
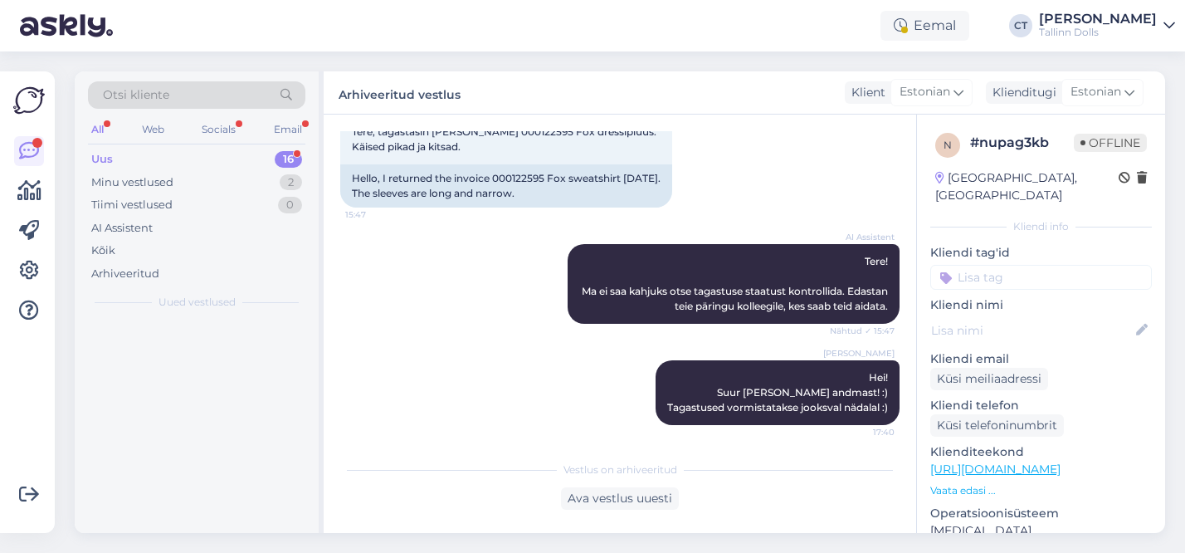
scroll to position [110, 0]
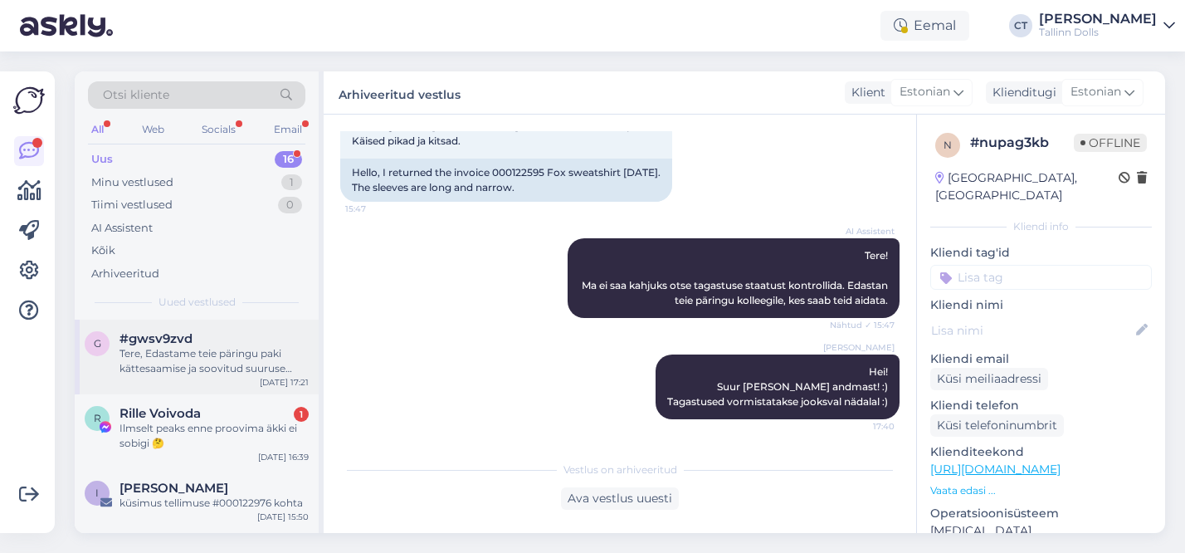
click at [217, 384] on div "g #gwsv9zvd Tere, Edastame teie päringu paki kättesaamise ja soovitud suuruse k…" at bounding box center [197, 356] width 244 height 75
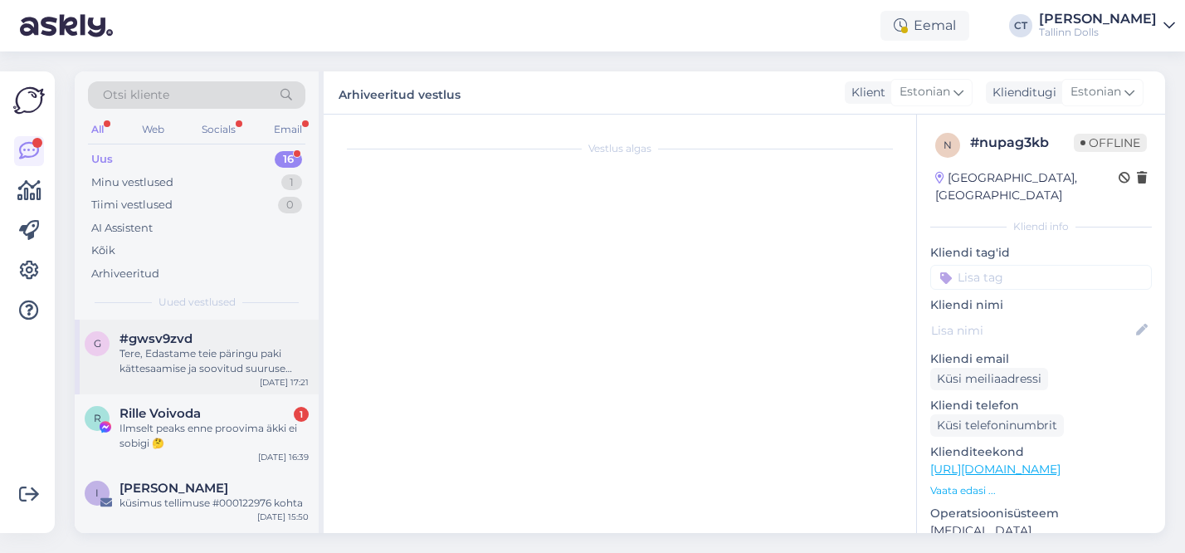
scroll to position [1811, 0]
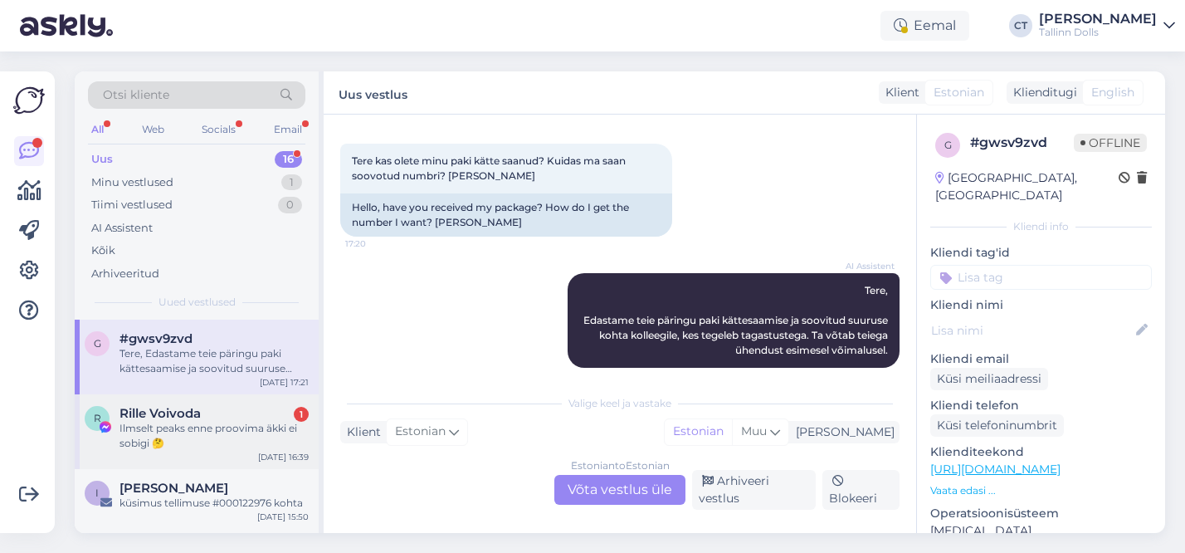
click at [178, 429] on div "Ilmselt peaks enne proovima äkki ei sobigi 🤔" at bounding box center [213, 436] width 189 height 30
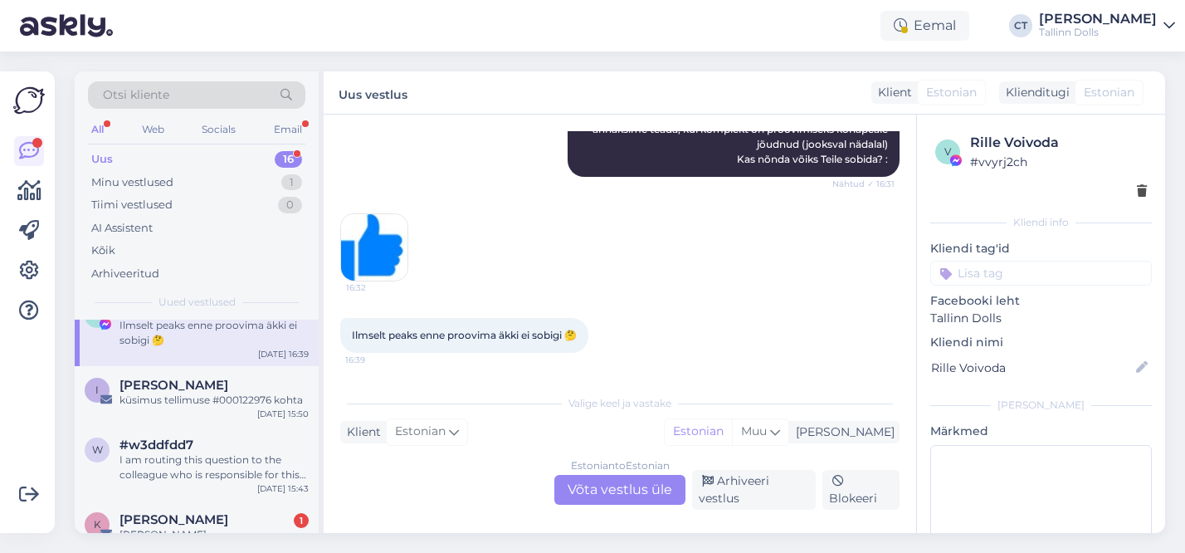
scroll to position [57, 0]
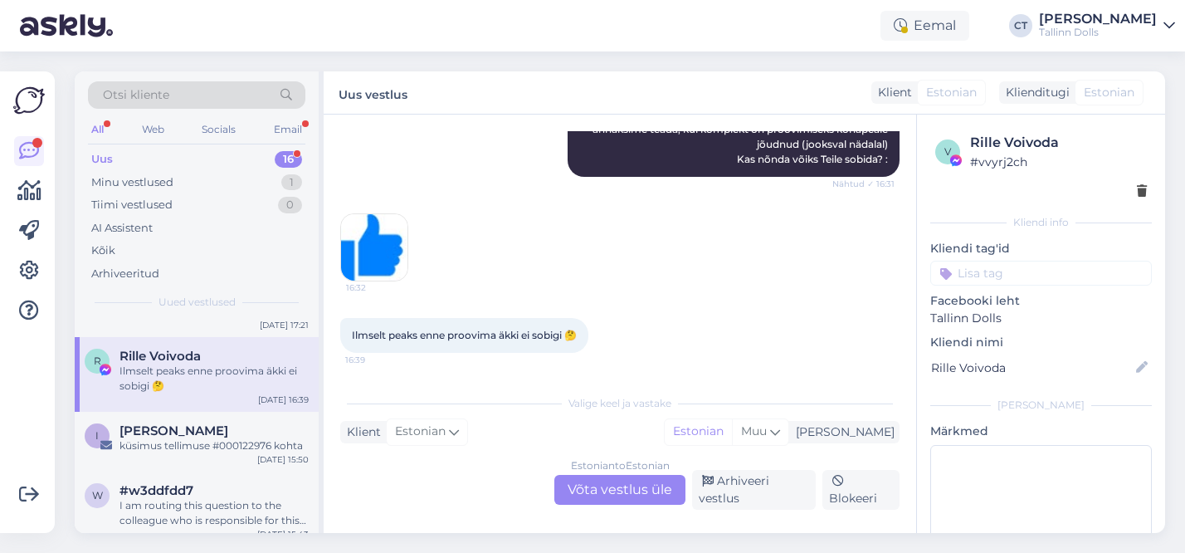
click at [174, 95] on div "Otsi kliente" at bounding box center [196, 94] width 217 height 27
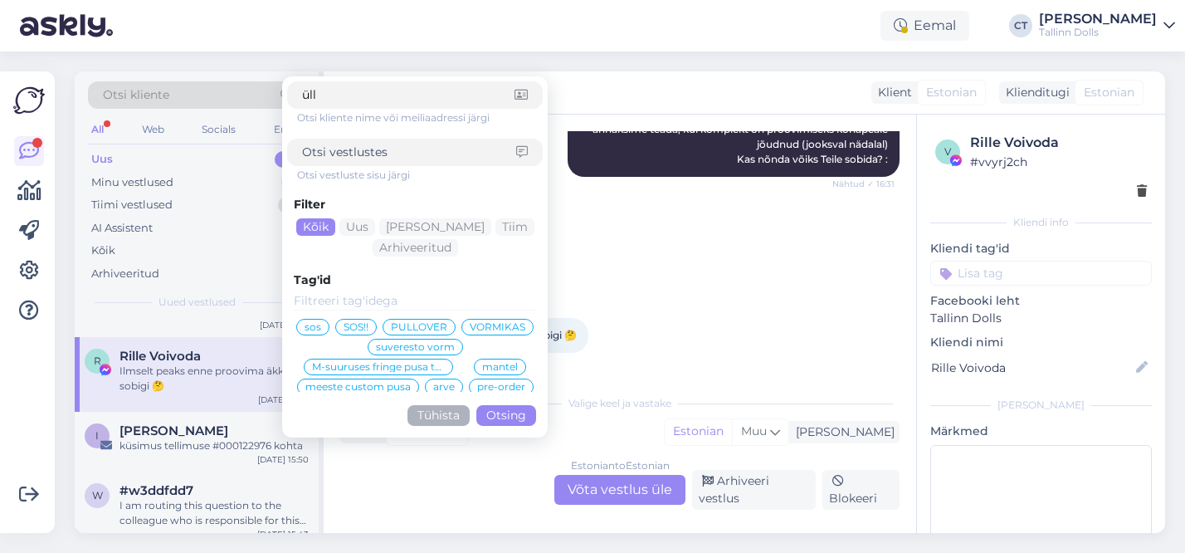
type input "ülle"
click button "Otsing" at bounding box center [506, 415] width 60 height 21
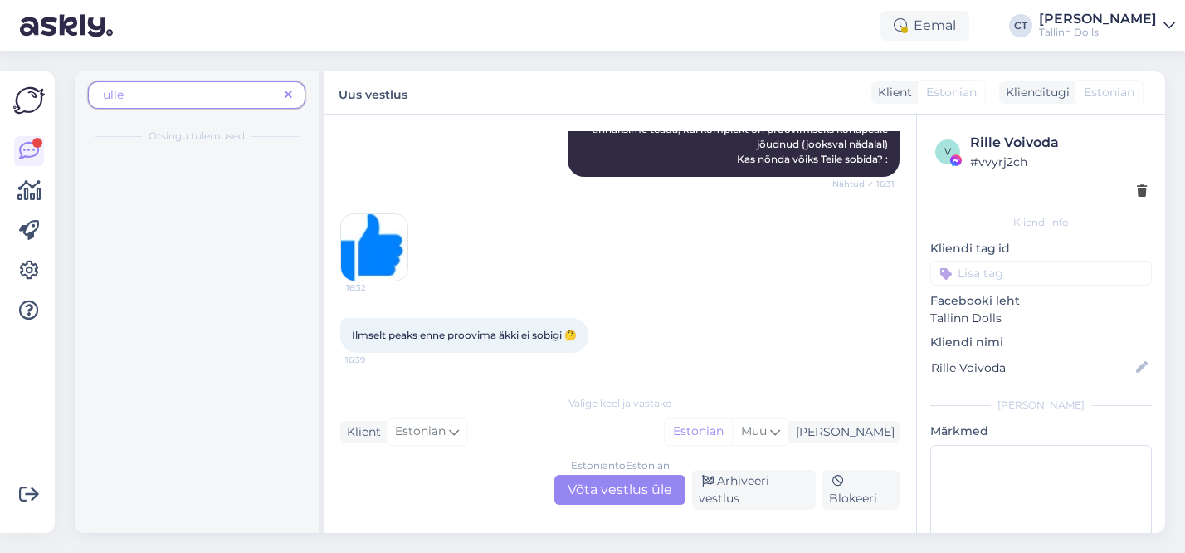
scroll to position [0, 0]
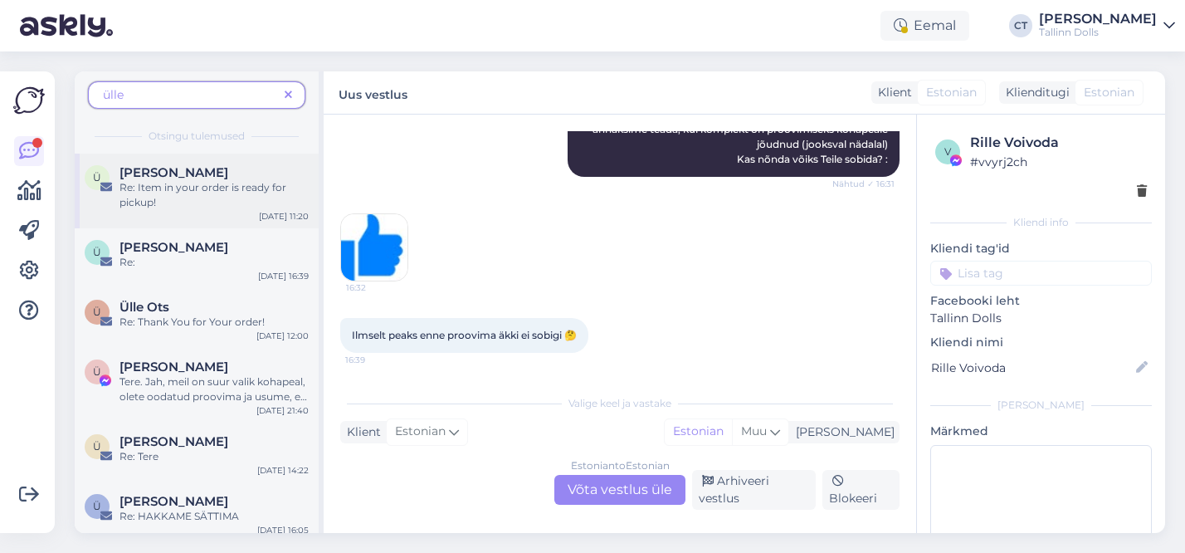
click at [196, 165] on div "[PERSON_NAME]" at bounding box center [213, 172] width 189 height 15
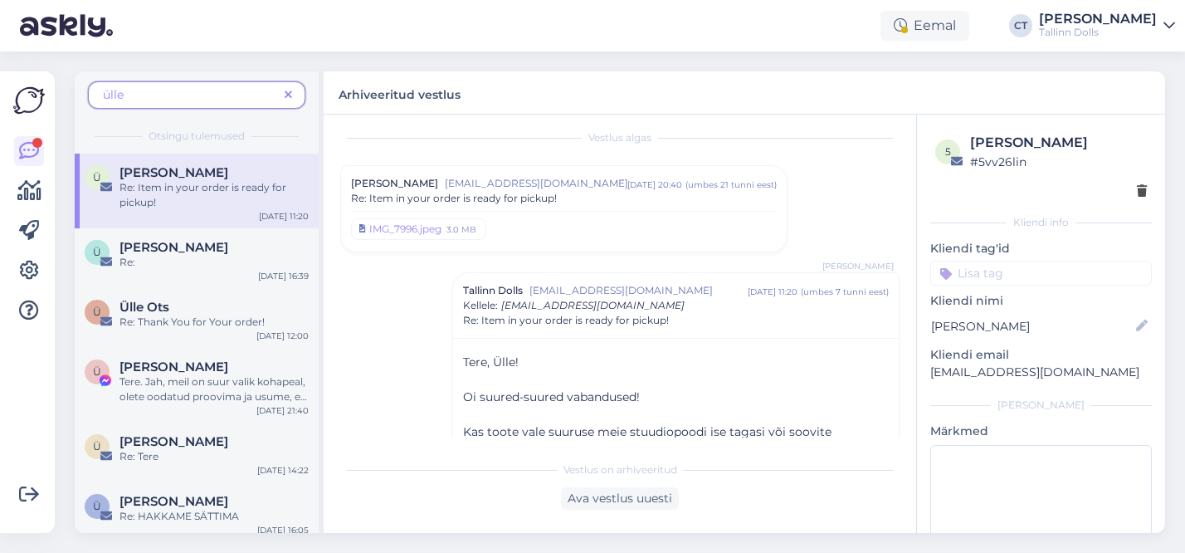
scroll to position [9, 0]
click at [604, 193] on div "Re: Item in your order is ready for pickup!" at bounding box center [564, 200] width 426 height 15
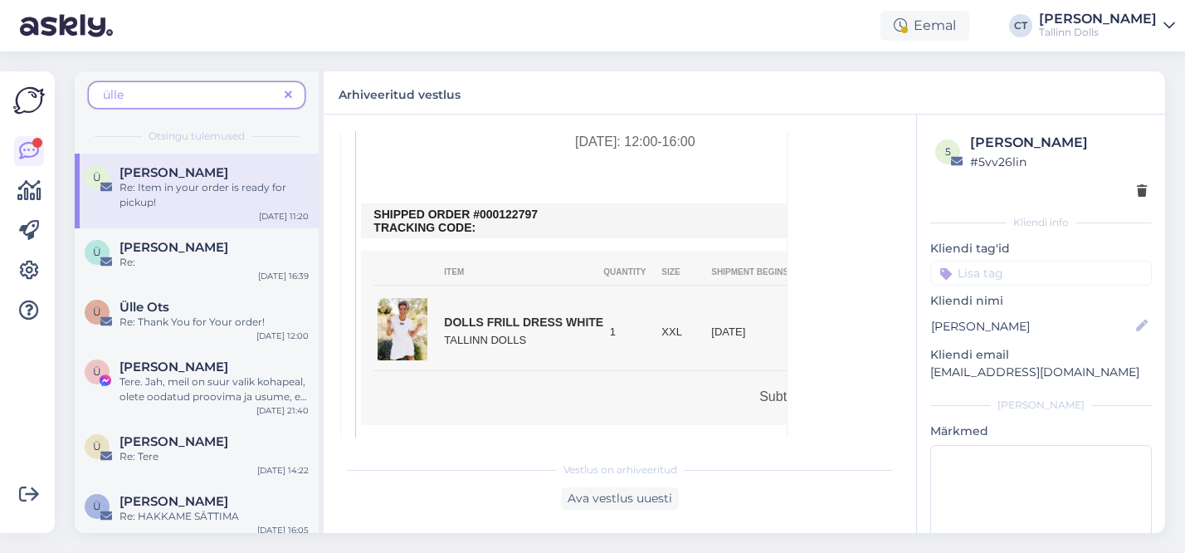
scroll to position [1143, 0]
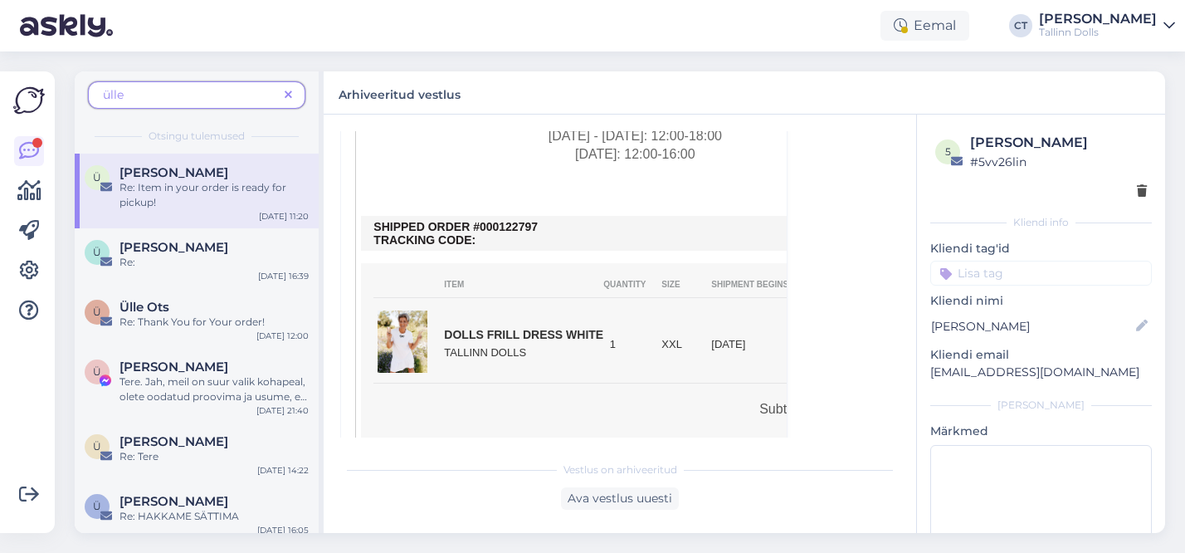
drag, startPoint x: 539, startPoint y: 198, endPoint x: 500, endPoint y: 194, distance: 40.0
click at [499, 220] on td "SHIPPED ORDER #000122797 TRACKING CODE:" at bounding box center [634, 233] width 523 height 27
copy td "122797"
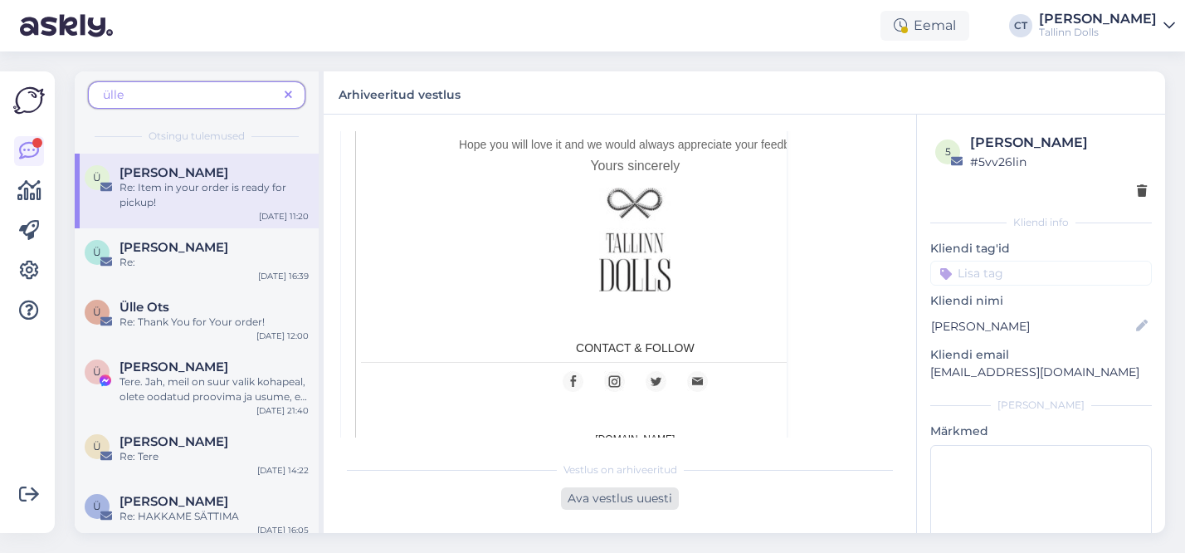
click at [617, 500] on div "Ava vestlus uuesti" at bounding box center [620, 498] width 118 height 22
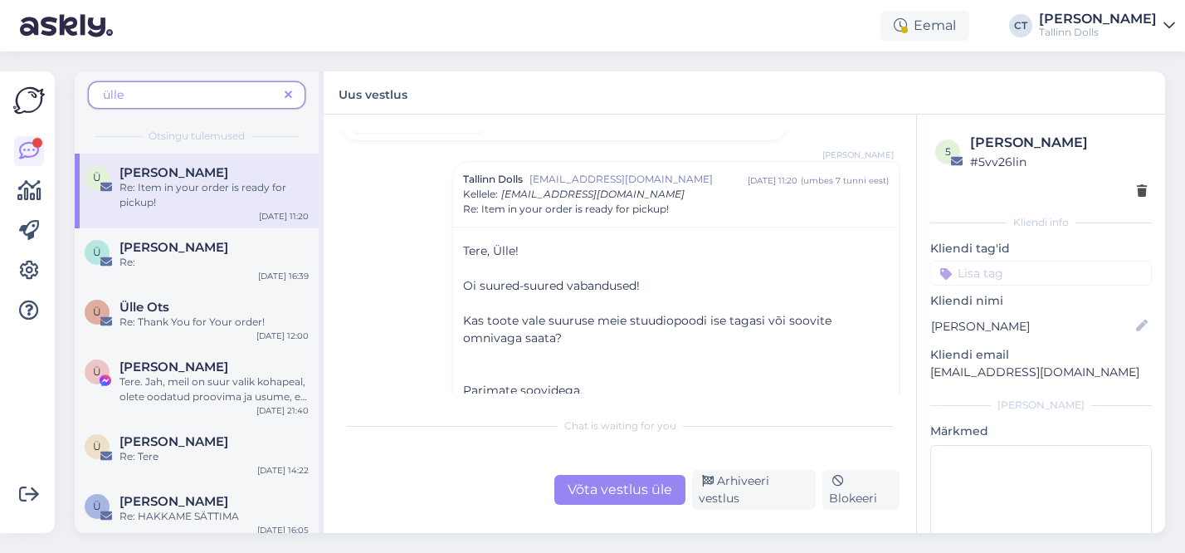
click at [609, 494] on div "Võta vestlus üle" at bounding box center [619, 490] width 131 height 30
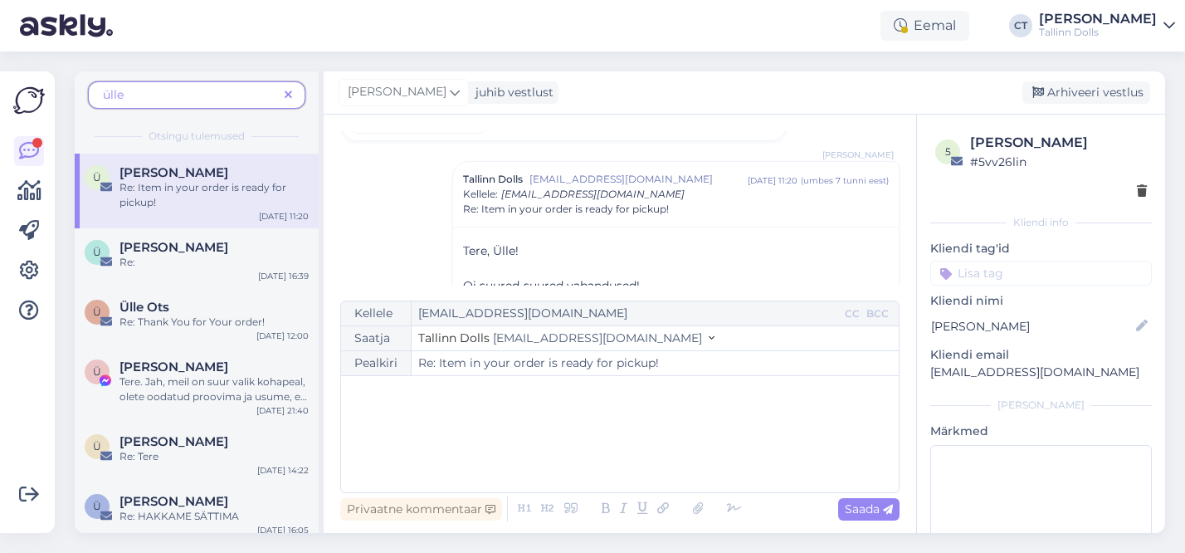
click at [505, 452] on div "﻿" at bounding box center [619, 434] width 541 height 100
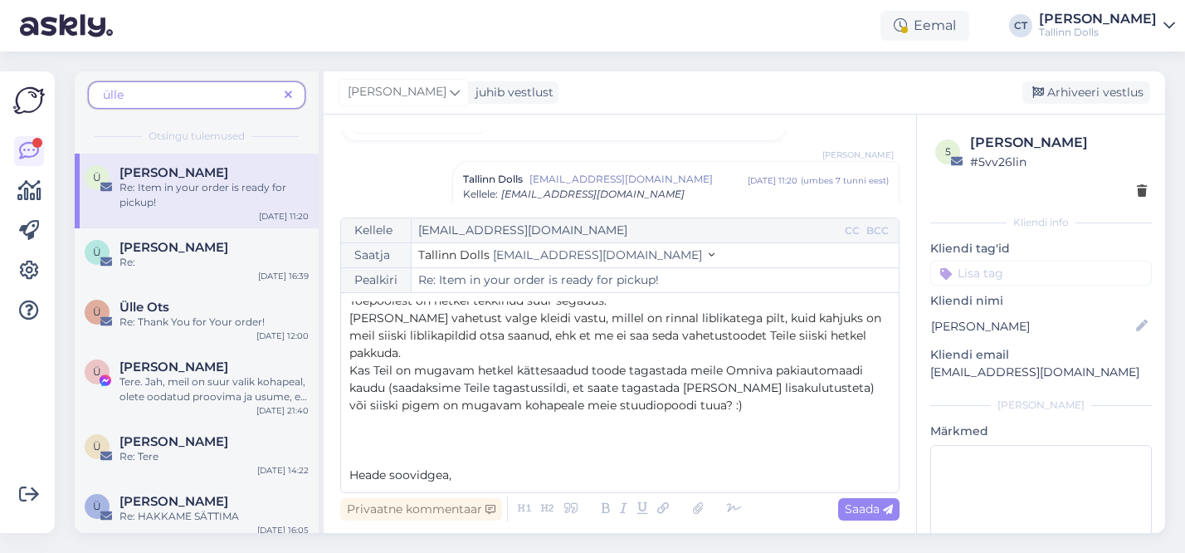
scroll to position [61, 0]
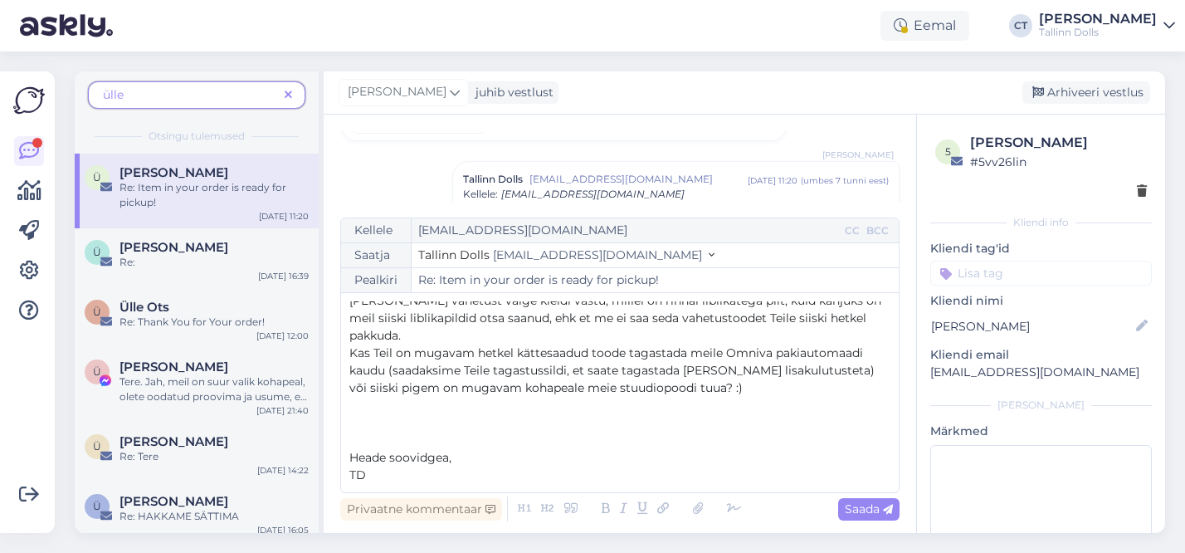
click at [438, 459] on span "Heade soovidgea," at bounding box center [400, 457] width 102 height 15
click at [487, 415] on p "﻿" at bounding box center [619, 422] width 541 height 17
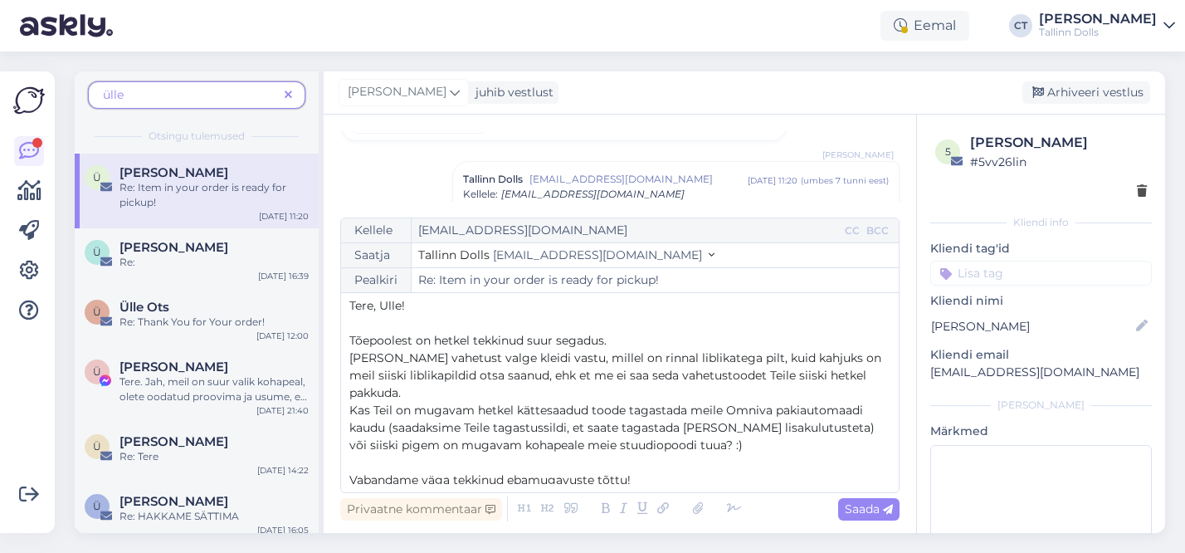
scroll to position [0, 0]
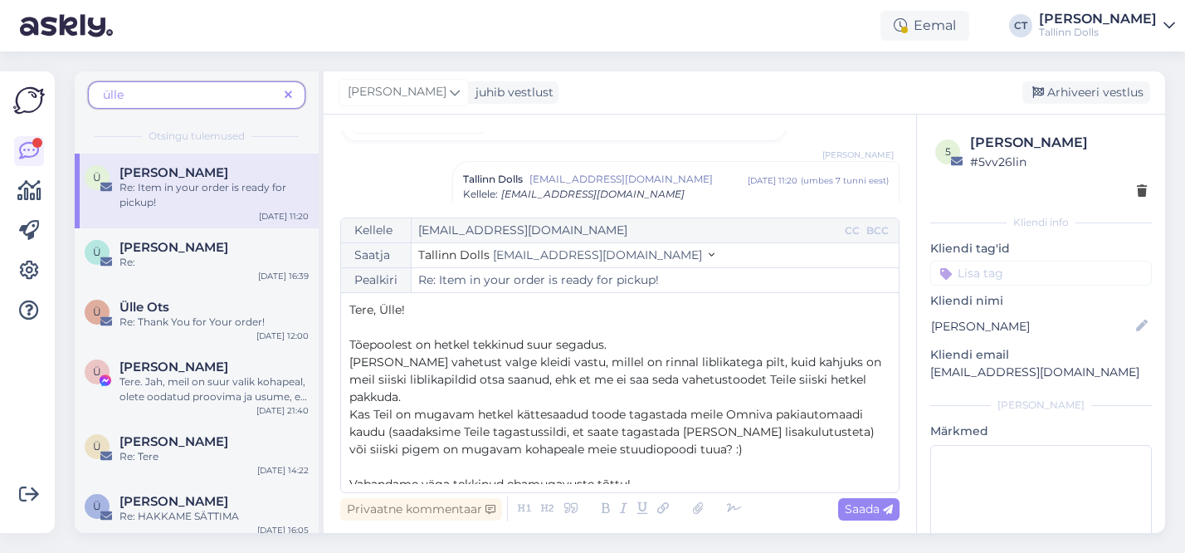
click at [650, 378] on span "[PERSON_NAME] vahetust valge kleidi vastu, millel on rinnal liblikatega pilt, k…" at bounding box center [616, 379] width 535 height 50
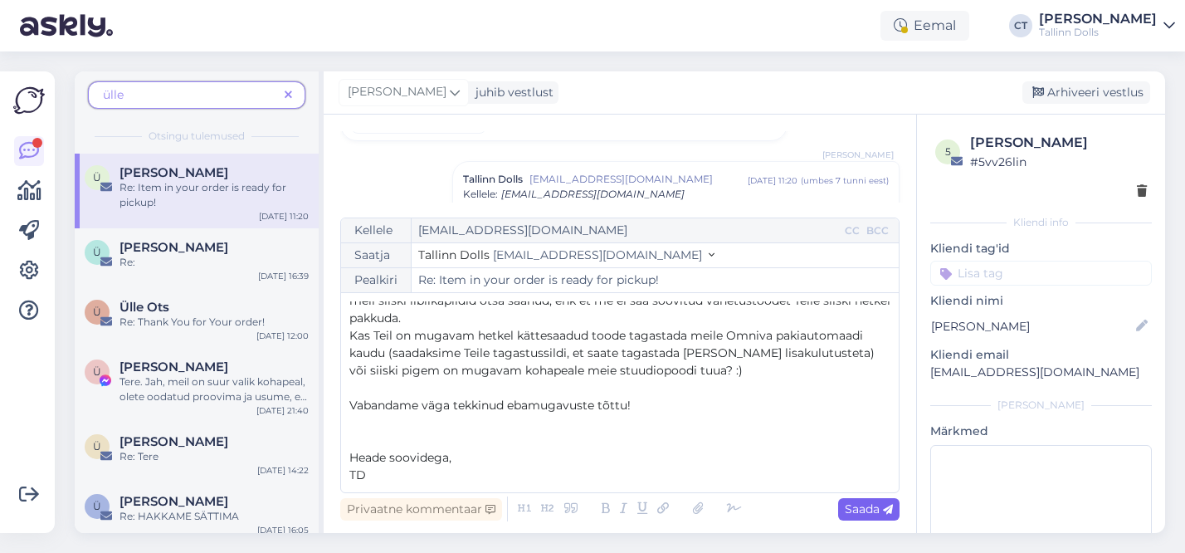
click at [859, 505] on span "Saada" at bounding box center [869, 508] width 48 height 15
type input "Re: Re: Item in your order is ready for pickup!"
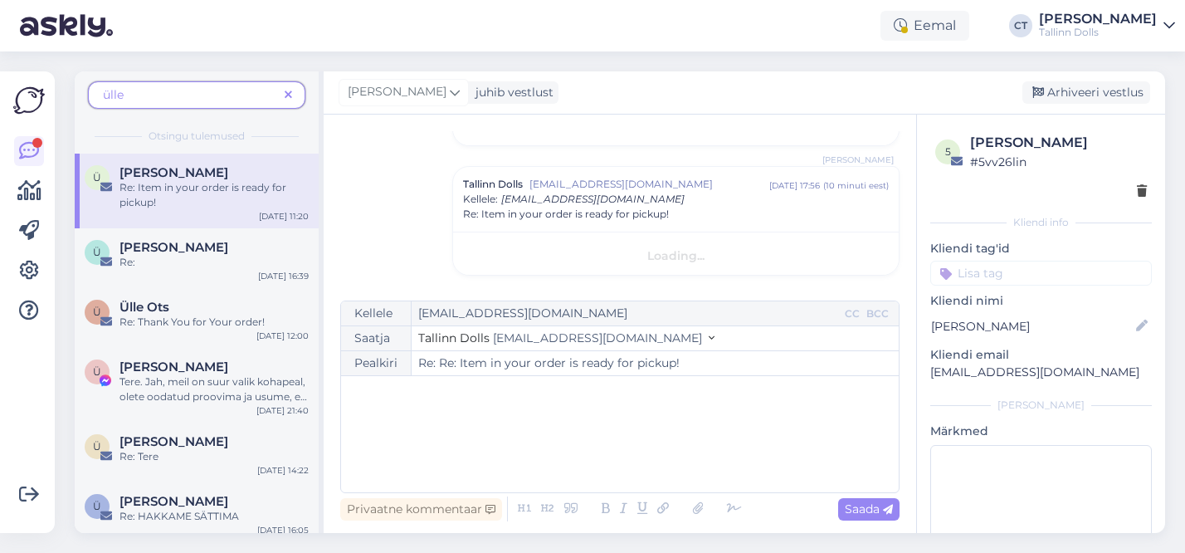
scroll to position [0, 0]
click at [1104, 89] on div "Arhiveeri vestlus" at bounding box center [1086, 92] width 128 height 22
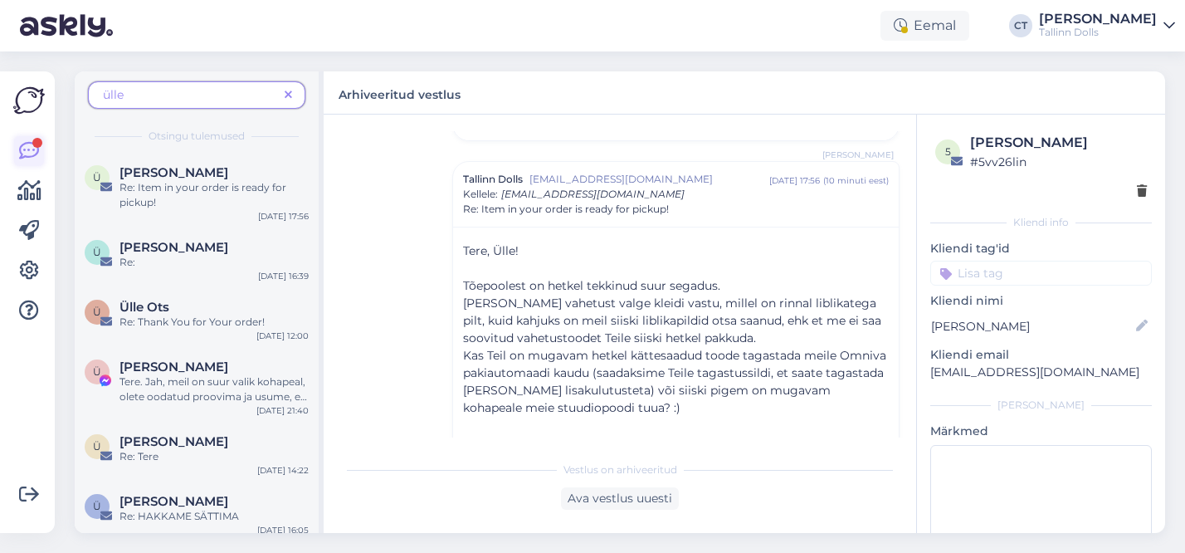
click at [32, 152] on icon at bounding box center [29, 151] width 20 height 20
click at [293, 97] on span at bounding box center [288, 94] width 21 height 17
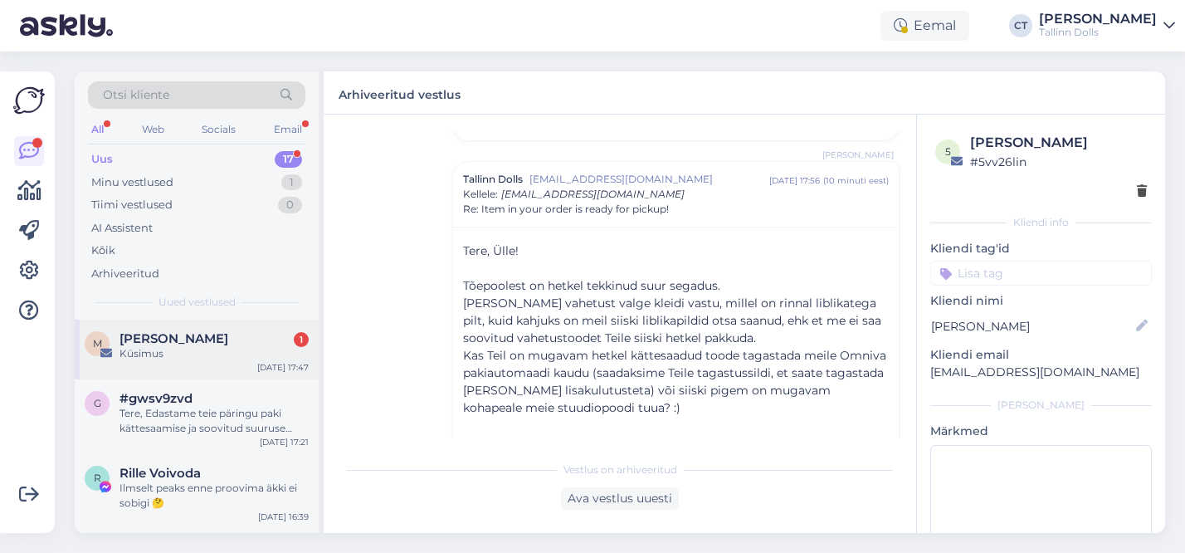
click at [168, 359] on div "Küsimus" at bounding box center [213, 353] width 189 height 15
